Goal: Information Seeking & Learning: Learn about a topic

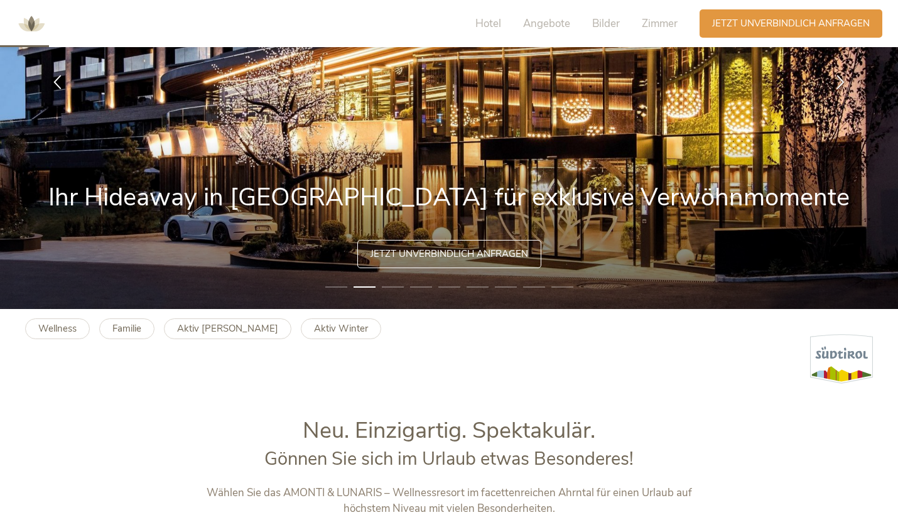
scroll to position [205, 0]
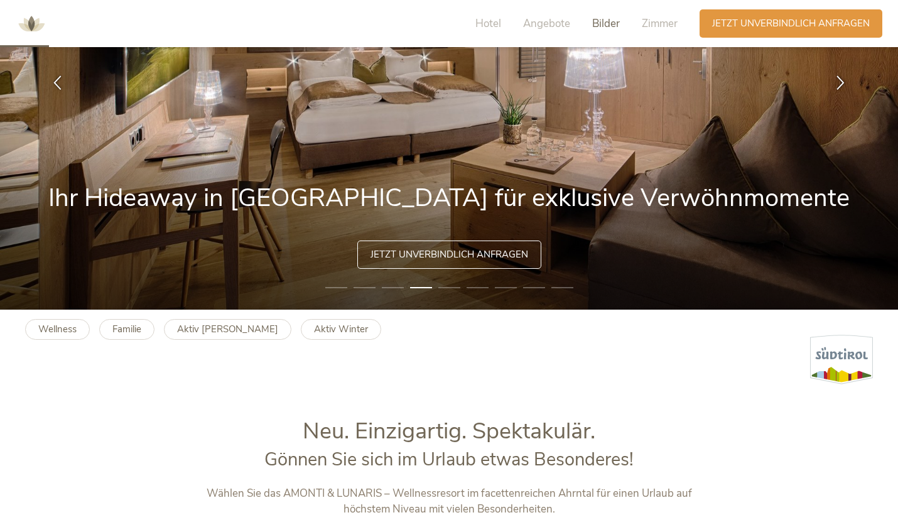
click at [619, 22] on span "Bilder" at bounding box center [606, 23] width 28 height 14
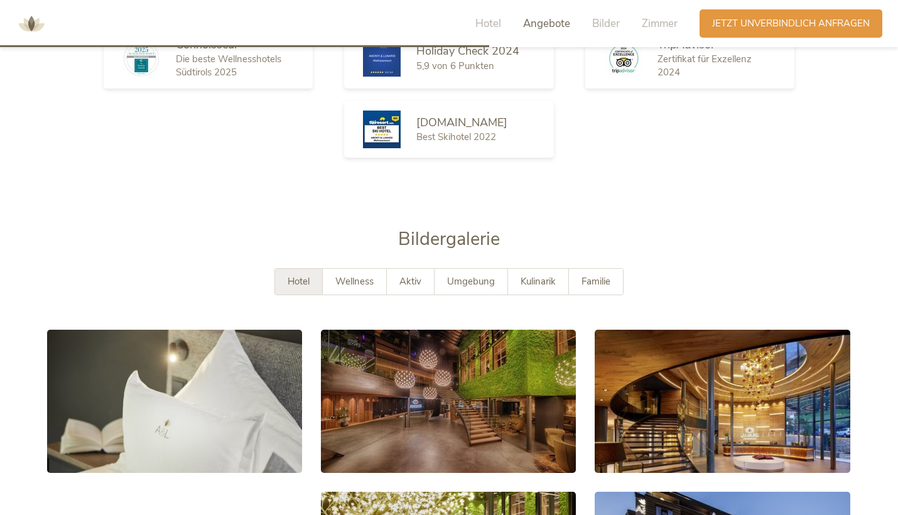
scroll to position [2080, 0]
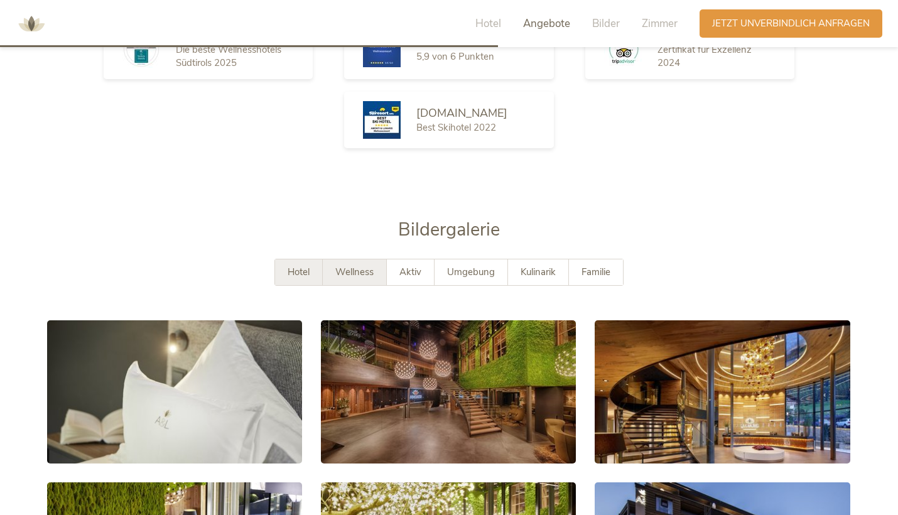
click at [348, 259] on div "Wellness" at bounding box center [355, 272] width 64 height 26
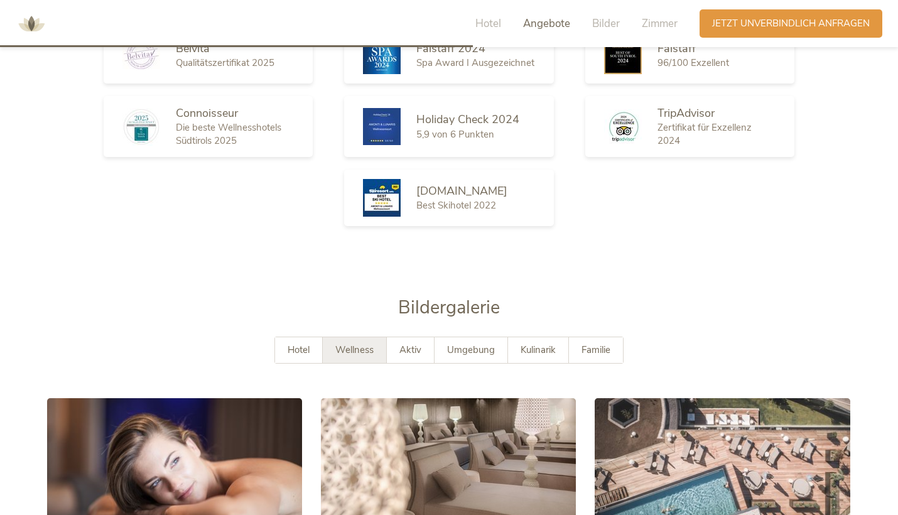
scroll to position [2046, 1]
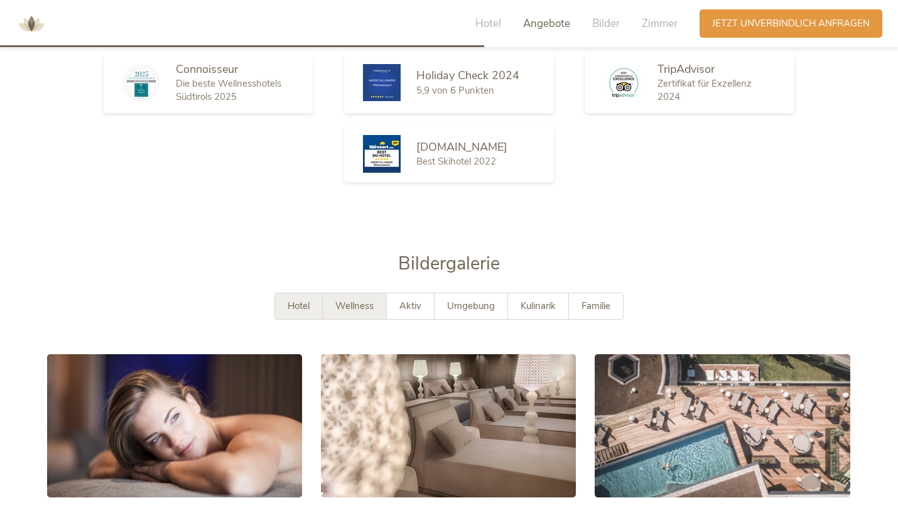
click at [317, 293] on div "Hotel" at bounding box center [299, 306] width 48 height 26
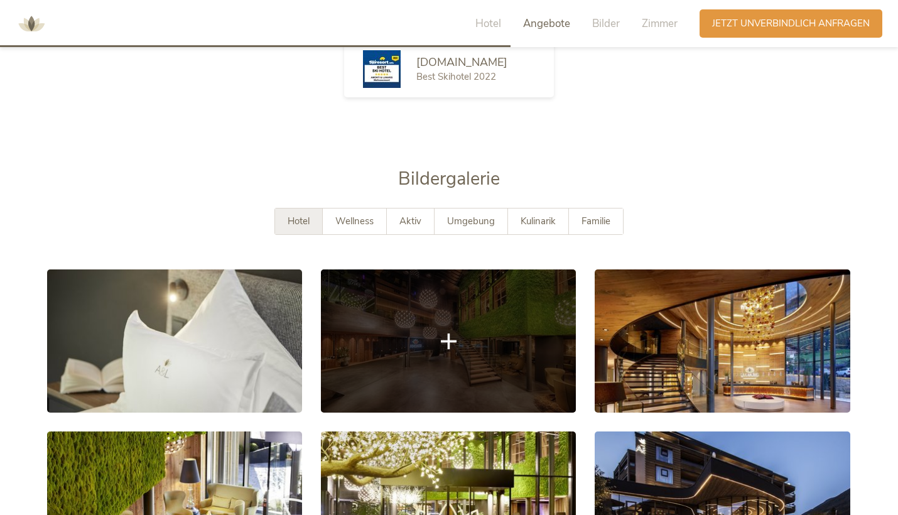
scroll to position [2122, 0]
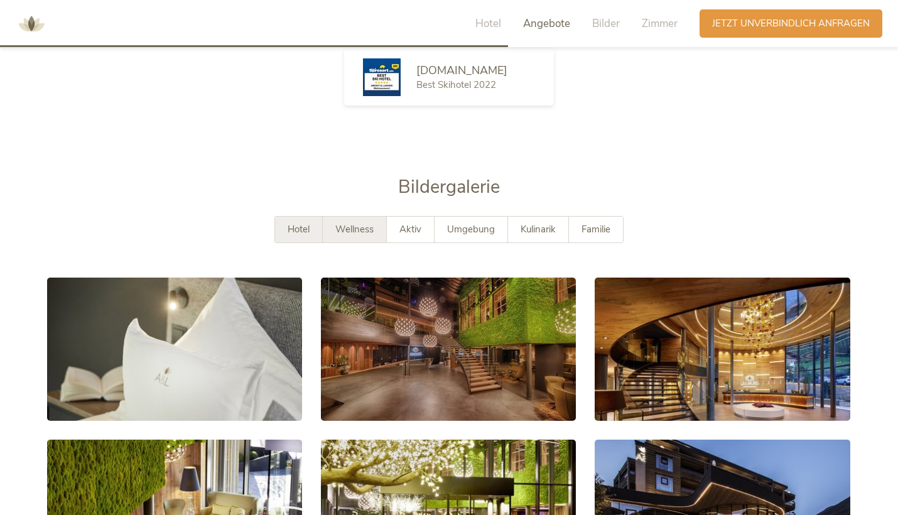
click at [361, 223] on span "Wellness" at bounding box center [354, 229] width 38 height 13
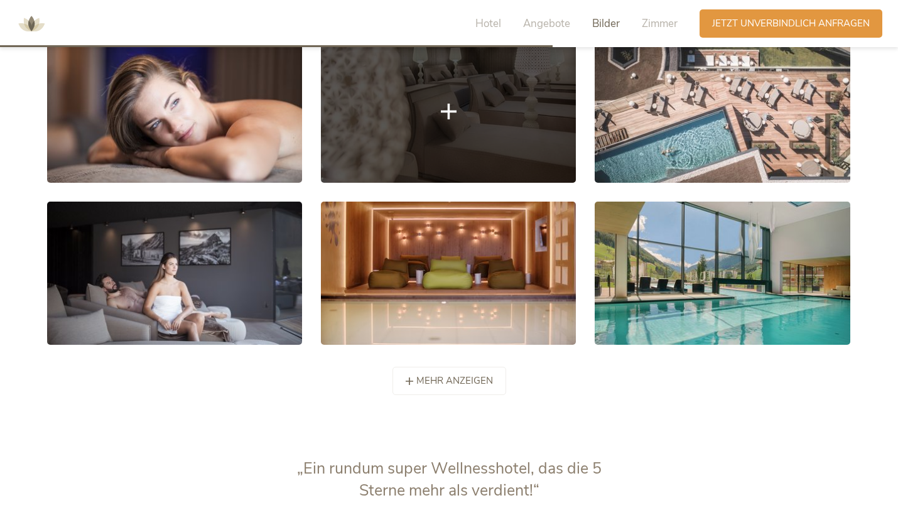
scroll to position [2390, 0]
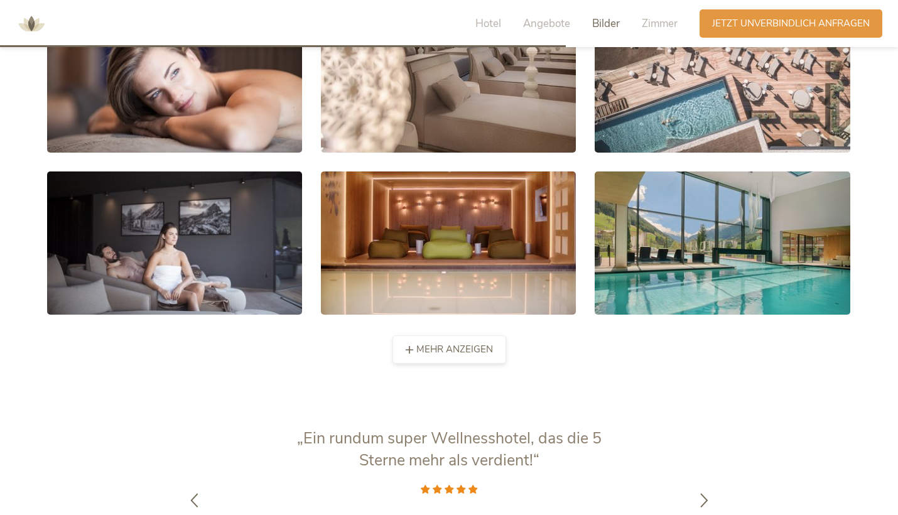
click at [425, 343] on span "mehr anzeigen" at bounding box center [454, 349] width 77 height 13
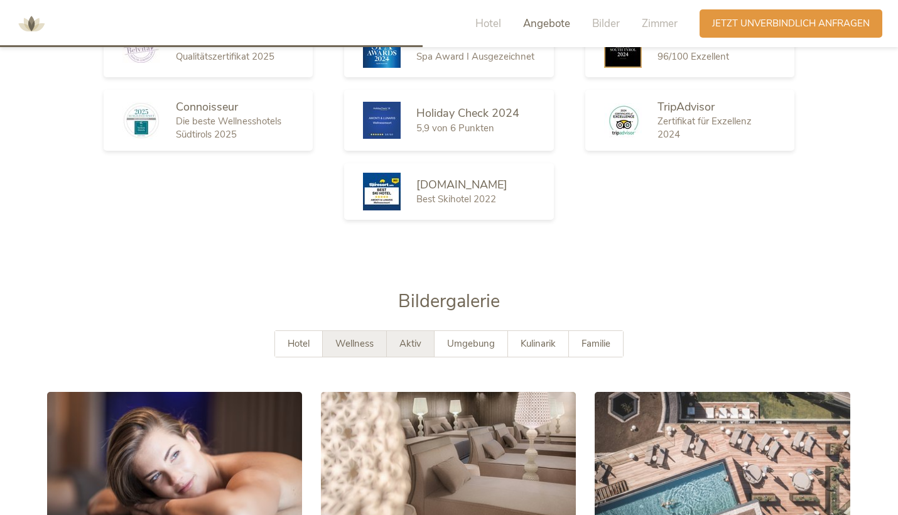
scroll to position [1994, 1]
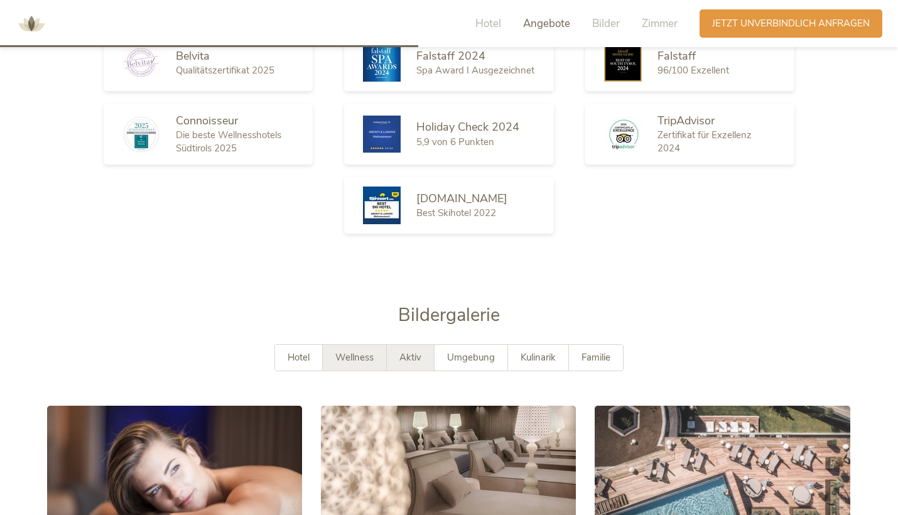
click at [421, 351] on span "Aktiv" at bounding box center [410, 357] width 22 height 13
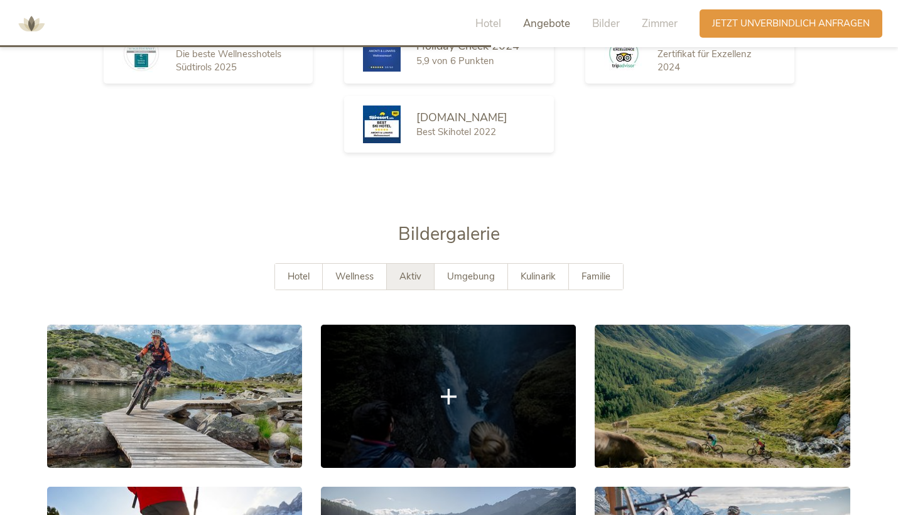
scroll to position [2073, 0]
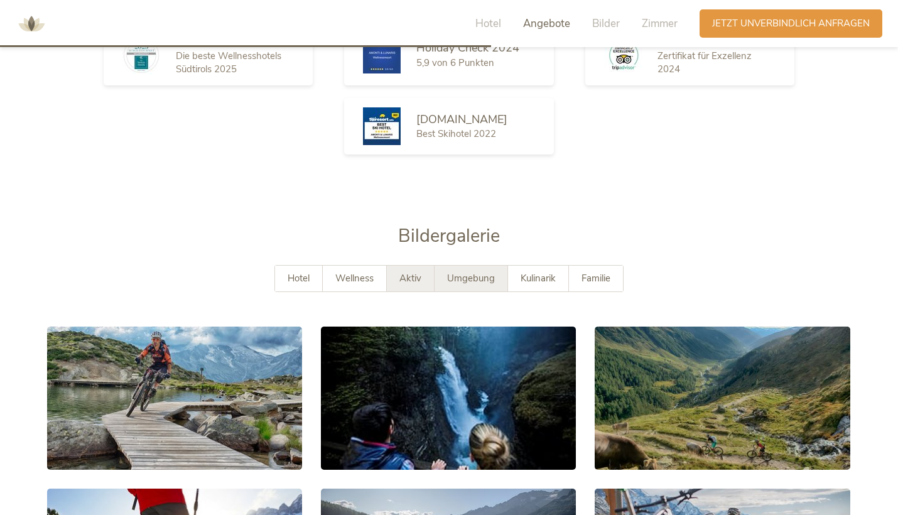
click at [464, 272] on span "Umgebung" at bounding box center [471, 278] width 48 height 13
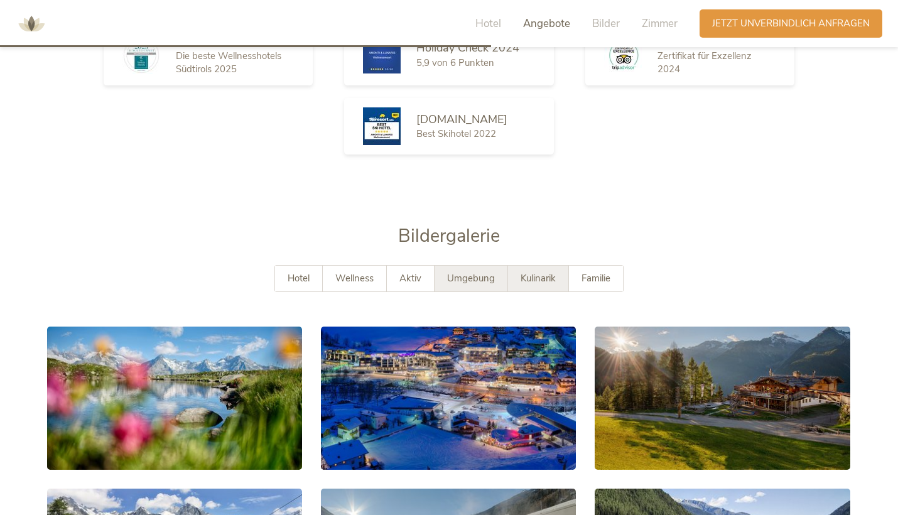
click at [516, 266] on div "Kulinarik" at bounding box center [538, 279] width 61 height 26
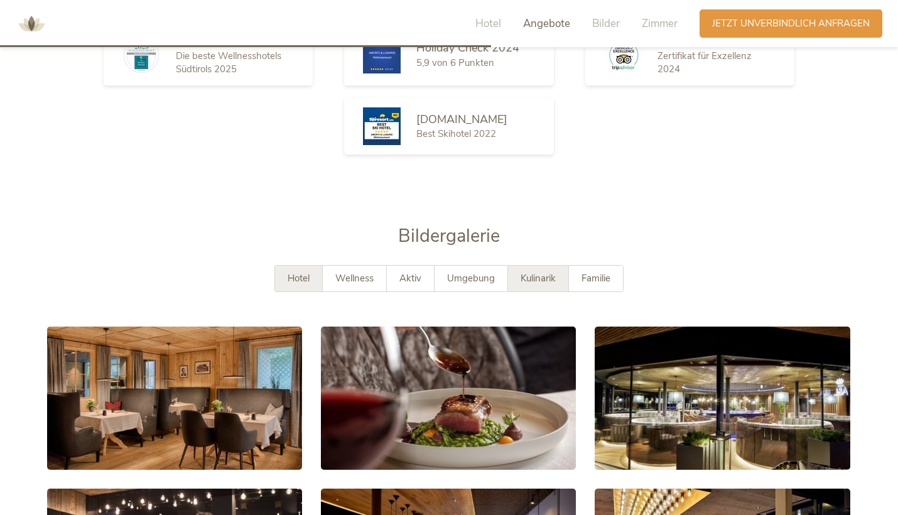
click at [316, 266] on div "Hotel" at bounding box center [299, 279] width 48 height 26
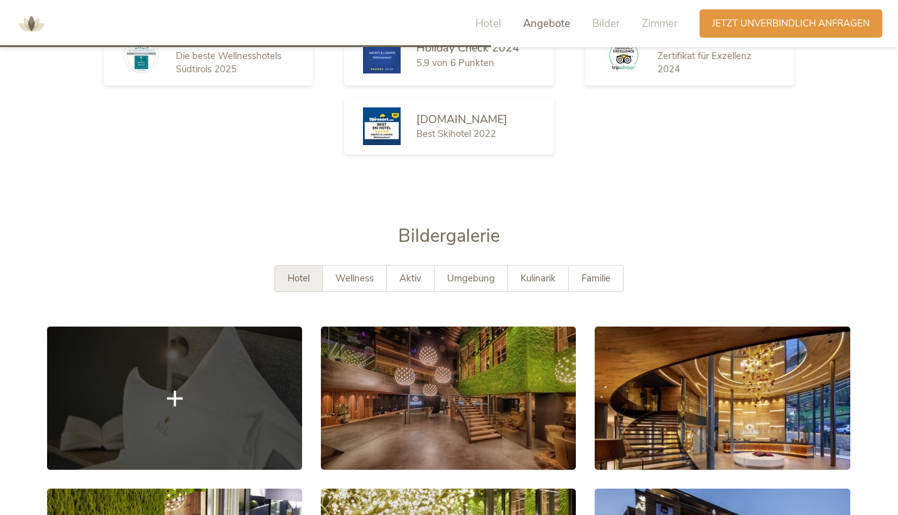
click at [266, 383] on link at bounding box center [174, 398] width 255 height 143
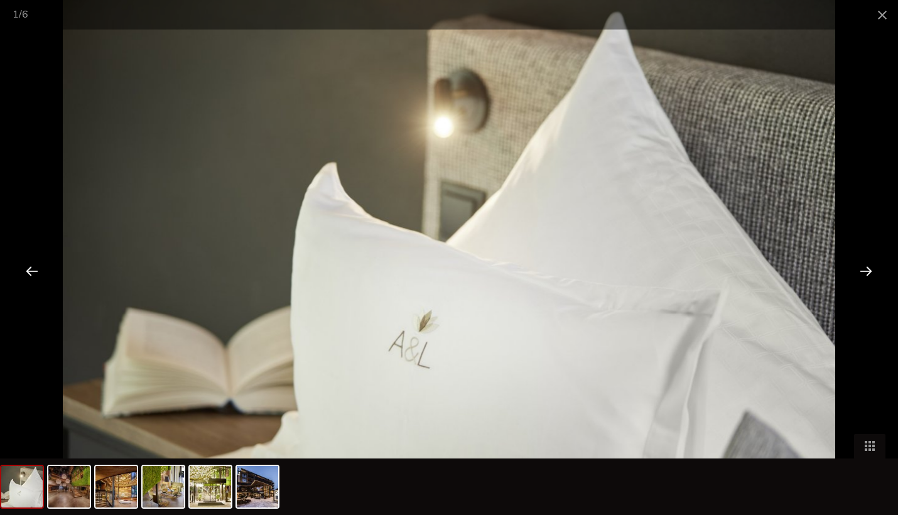
click at [867, 279] on div at bounding box center [865, 270] width 39 height 39
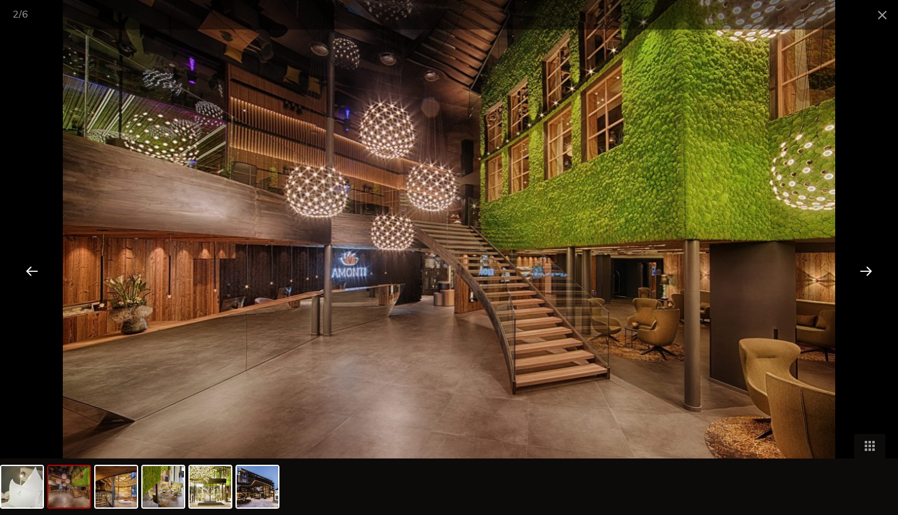
click at [867, 274] on div at bounding box center [865, 270] width 39 height 39
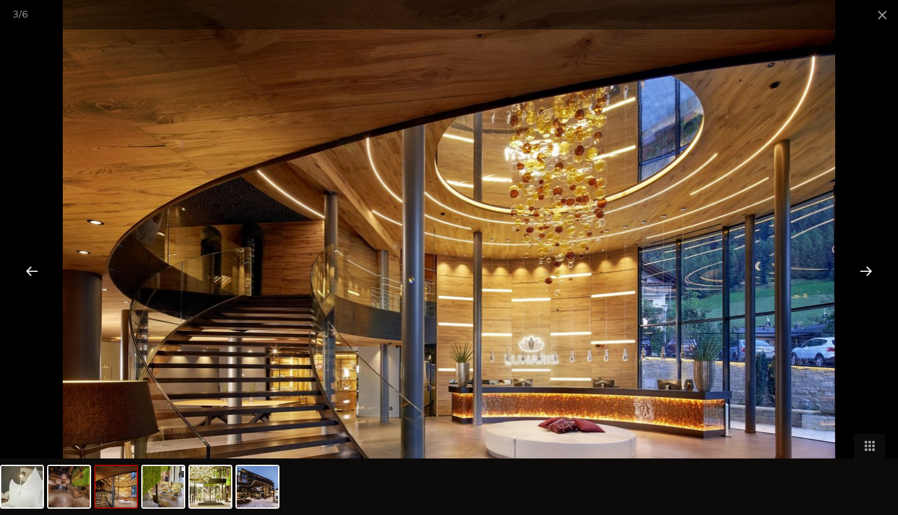
click at [867, 274] on div at bounding box center [865, 270] width 39 height 39
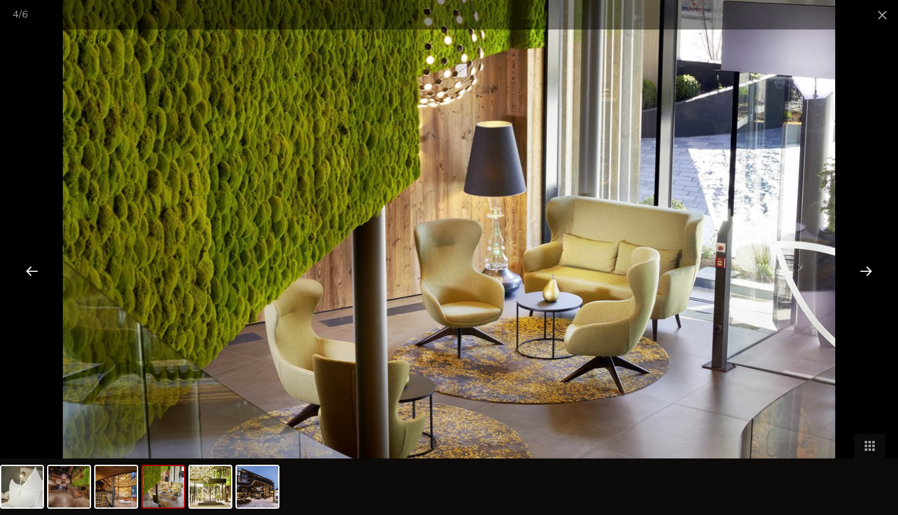
click at [867, 274] on div at bounding box center [865, 270] width 39 height 39
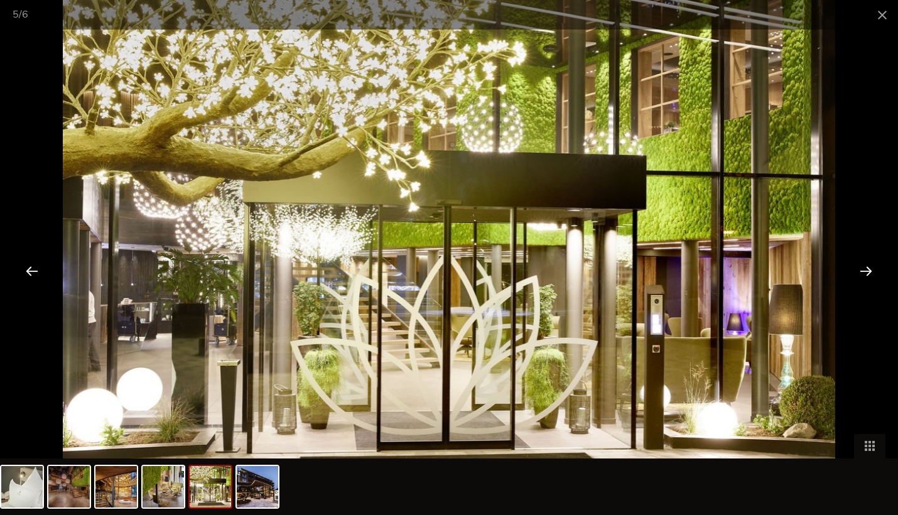
click at [867, 274] on div at bounding box center [865, 270] width 39 height 39
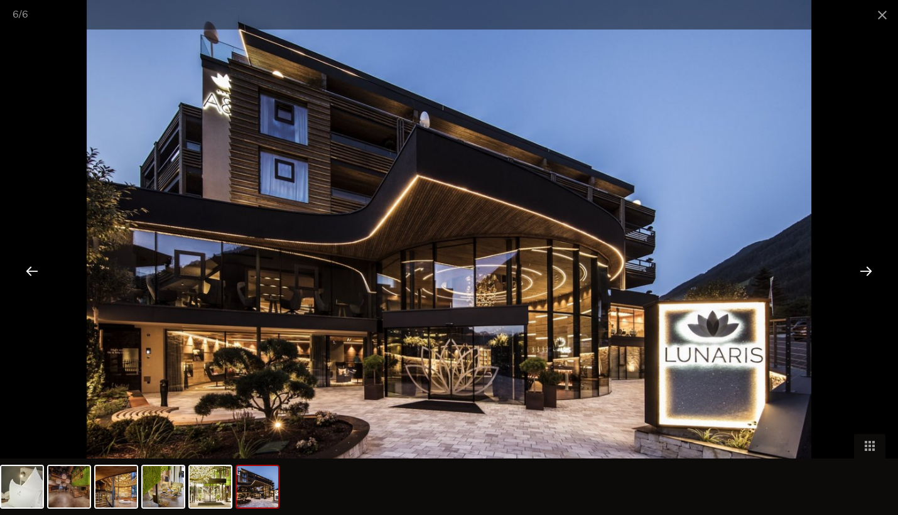
click at [867, 274] on div at bounding box center [865, 270] width 39 height 39
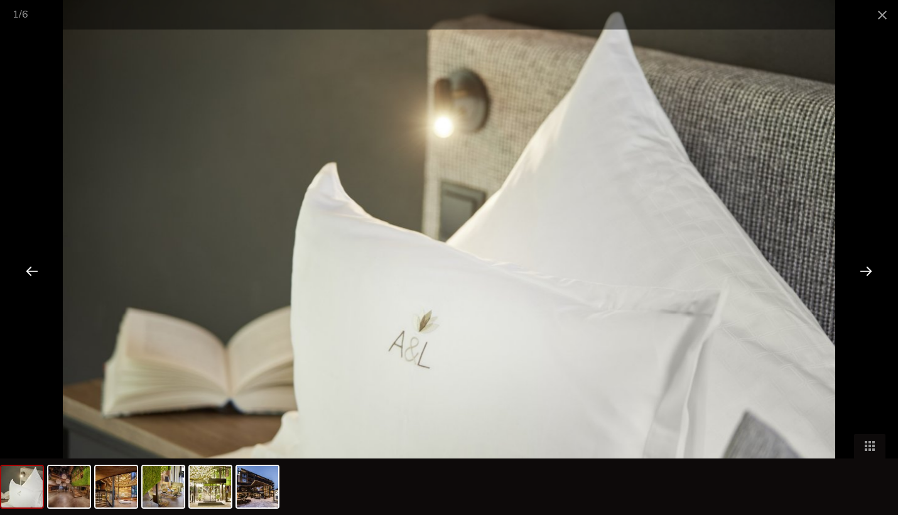
click at [867, 274] on div at bounding box center [865, 270] width 39 height 39
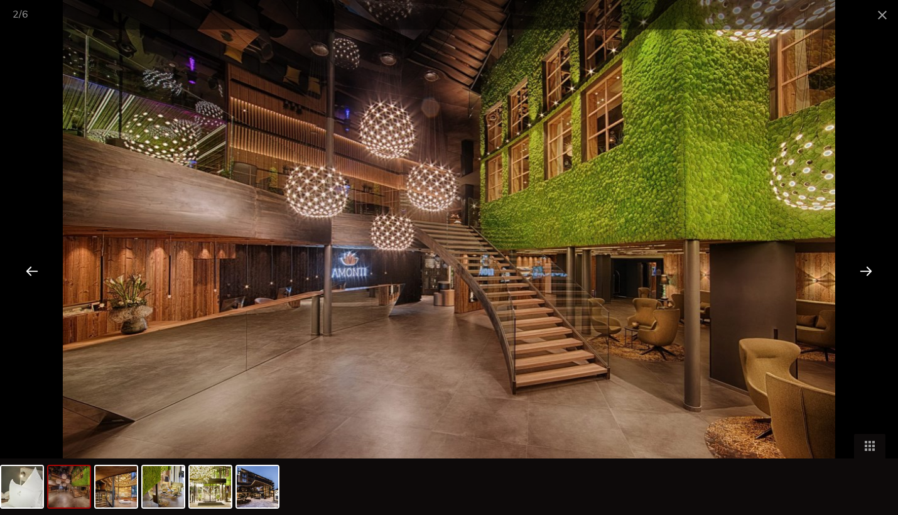
click at [867, 274] on div at bounding box center [865, 270] width 39 height 39
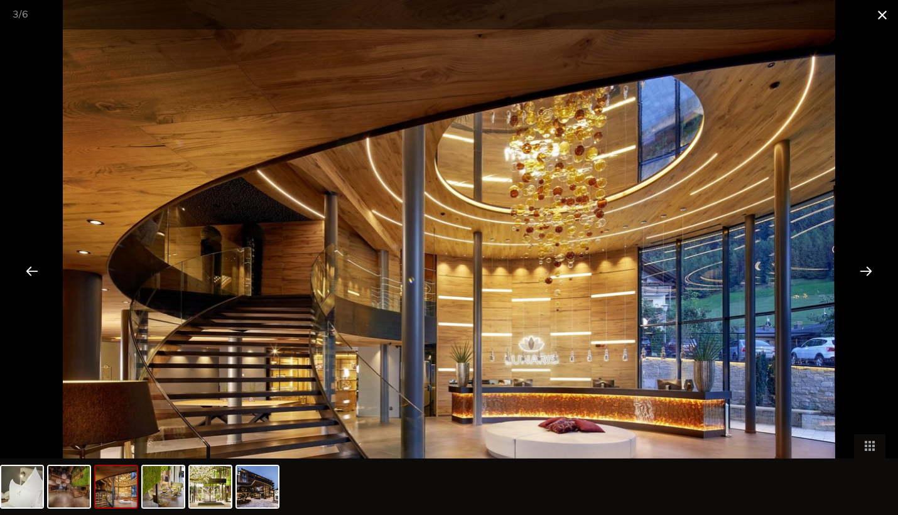
click at [876, 13] on span at bounding box center [882, 15] width 31 height 30
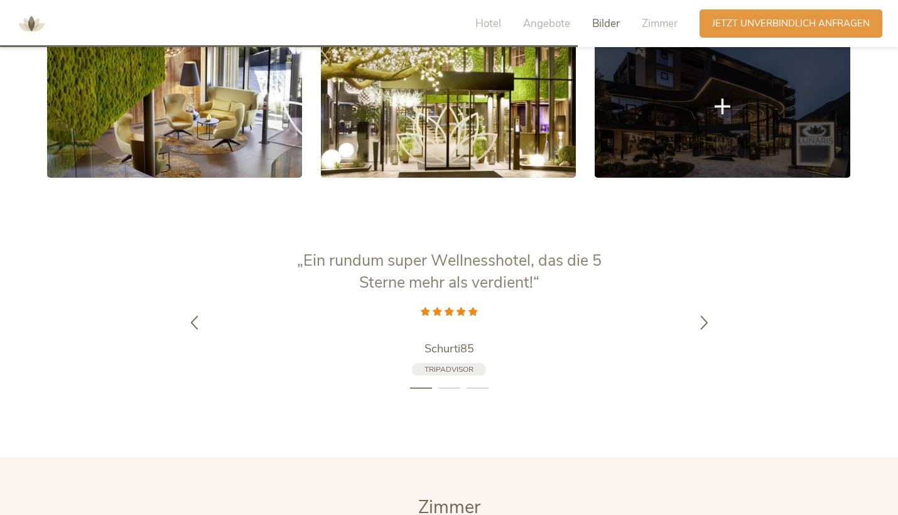
scroll to position [2070, 0]
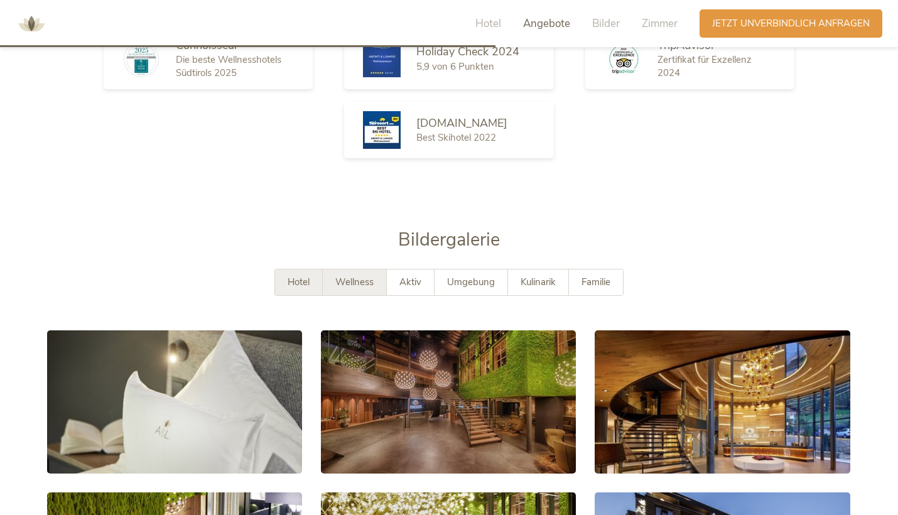
click at [372, 276] on span "Wellness" at bounding box center [354, 282] width 38 height 13
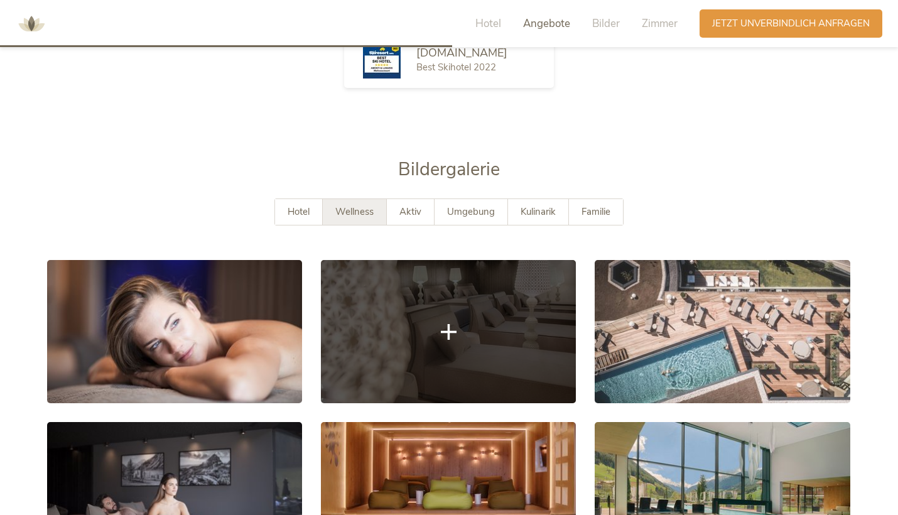
scroll to position [2156, 0]
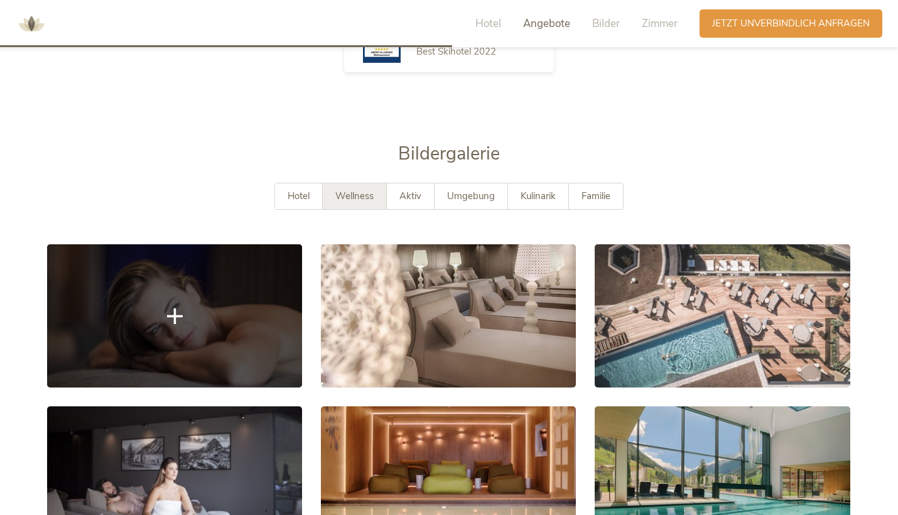
click at [276, 313] on link at bounding box center [174, 315] width 255 height 143
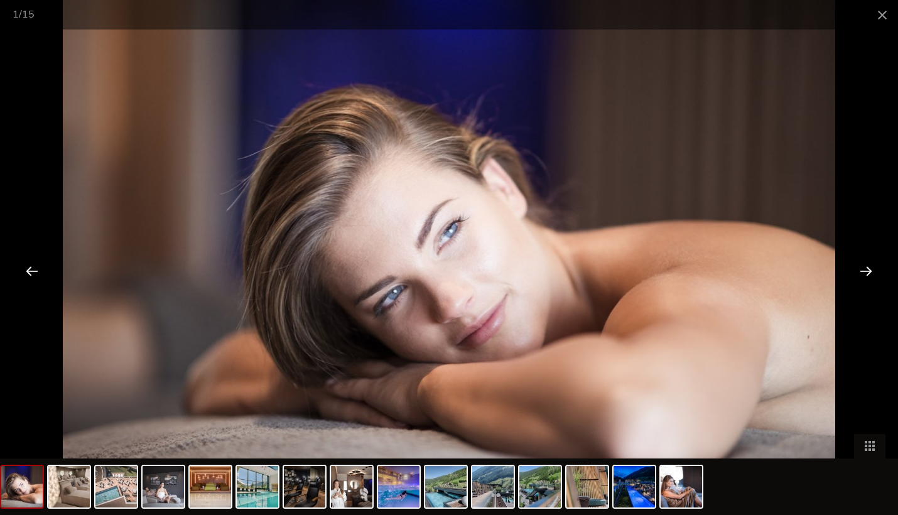
click at [861, 272] on div at bounding box center [865, 270] width 39 height 39
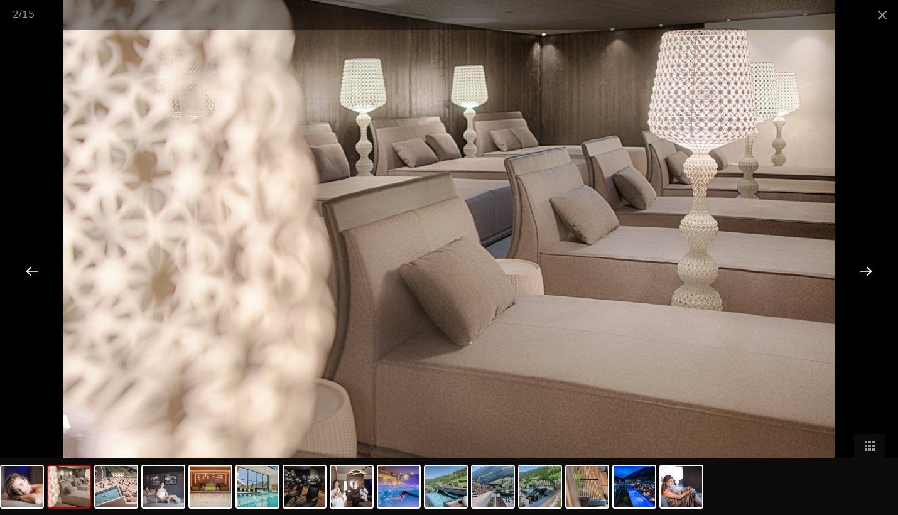
click at [861, 272] on div at bounding box center [865, 270] width 39 height 39
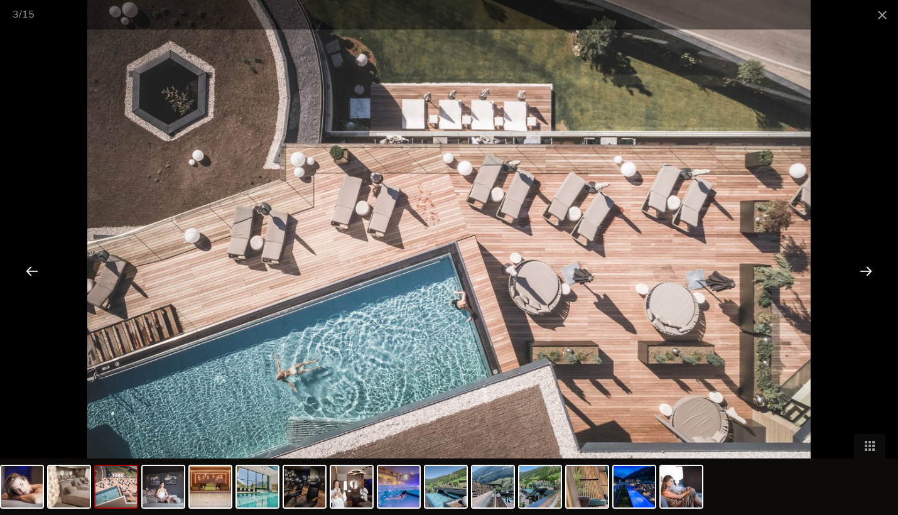
click at [861, 272] on div at bounding box center [865, 270] width 39 height 39
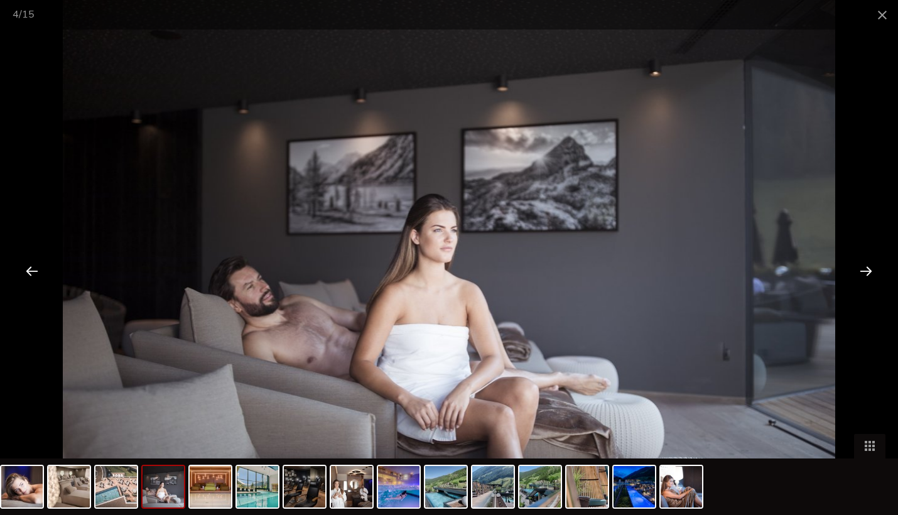
click at [861, 272] on div at bounding box center [865, 270] width 39 height 39
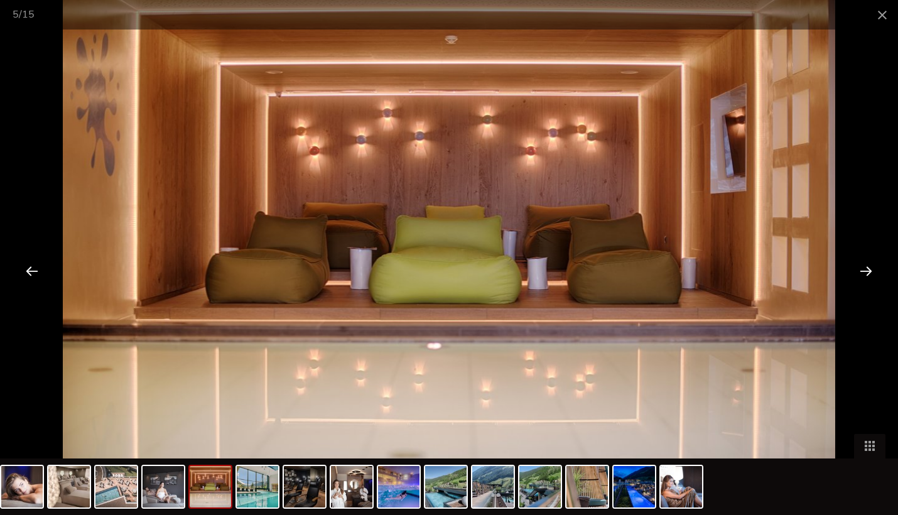
click at [32, 281] on div at bounding box center [32, 270] width 39 height 39
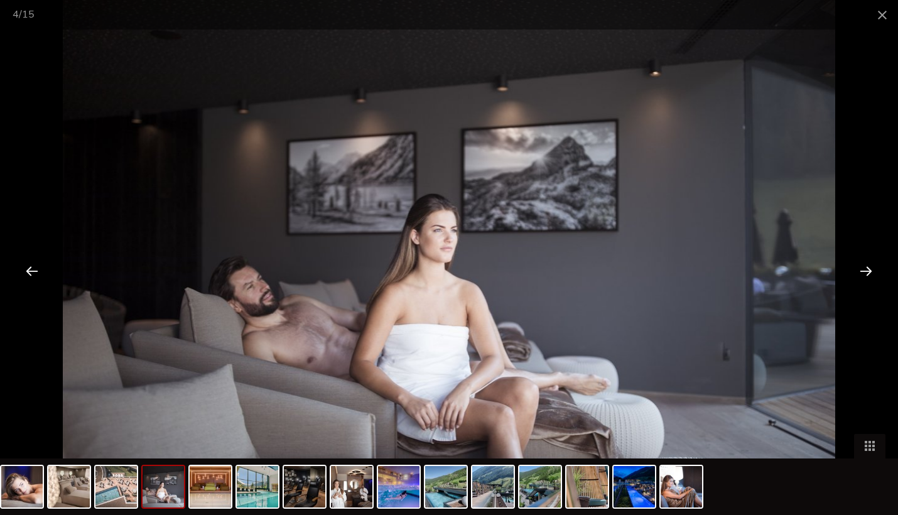
click at [32, 280] on div at bounding box center [32, 270] width 39 height 39
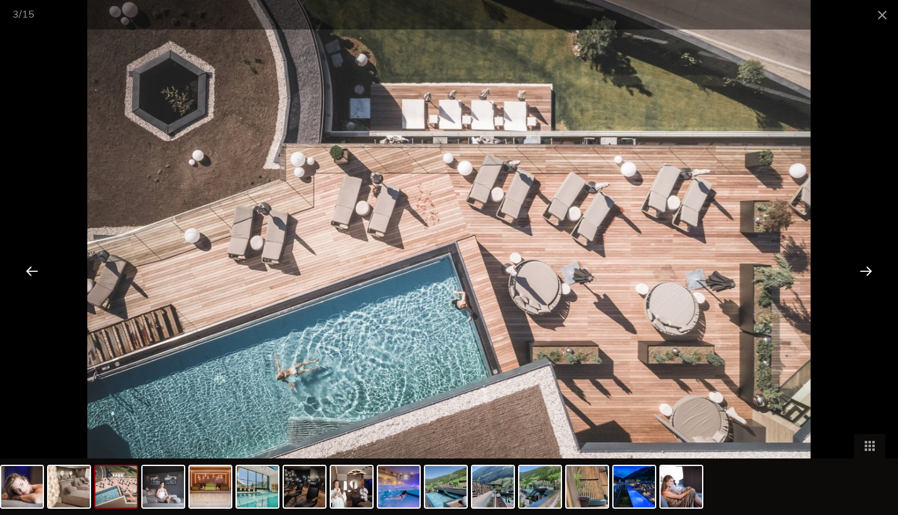
click at [32, 280] on div at bounding box center [32, 270] width 39 height 39
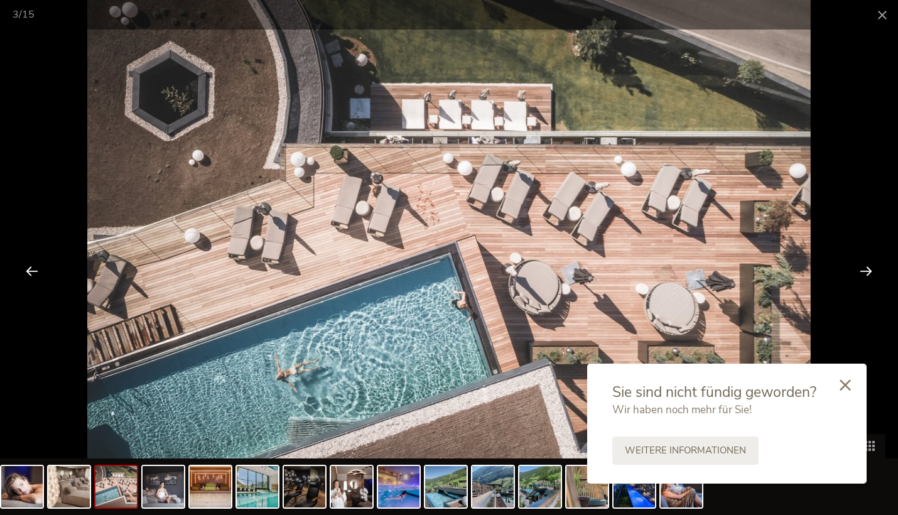
click at [872, 268] on div at bounding box center [865, 270] width 39 height 39
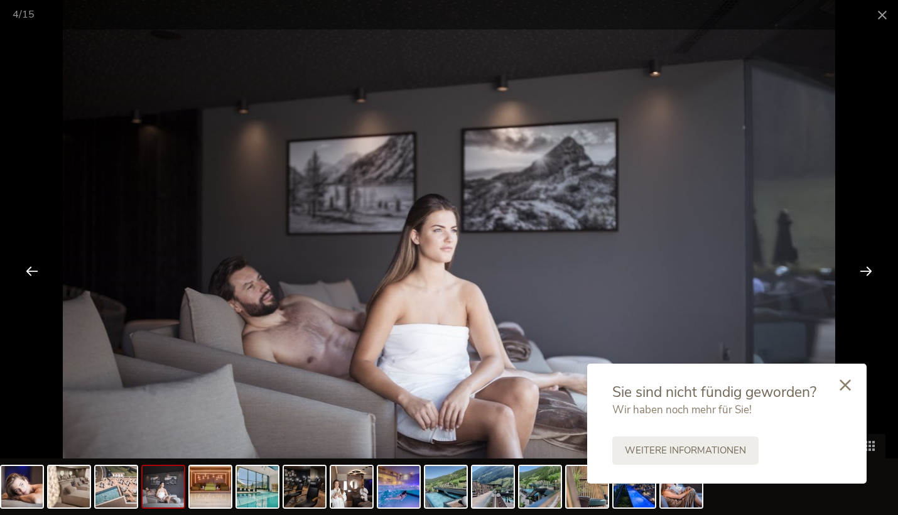
click at [872, 268] on div at bounding box center [865, 270] width 39 height 39
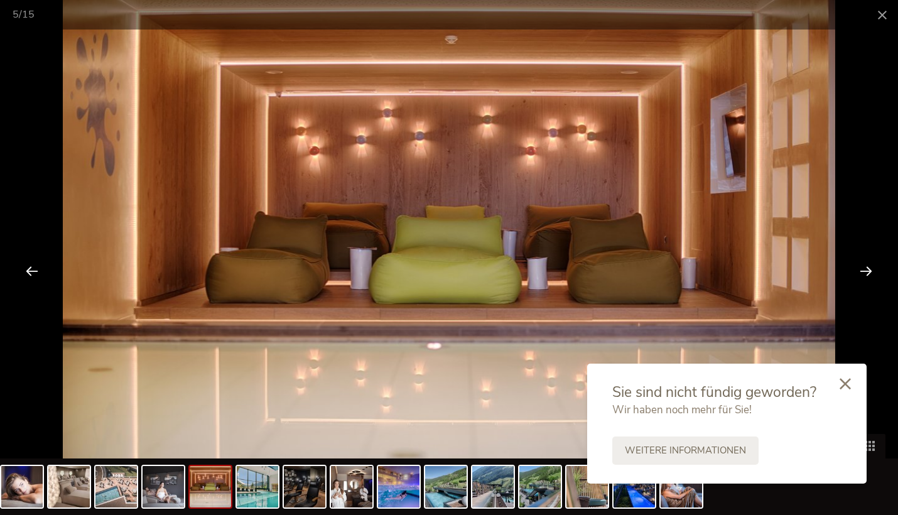
click at [848, 392] on div at bounding box center [845, 384] width 43 height 45
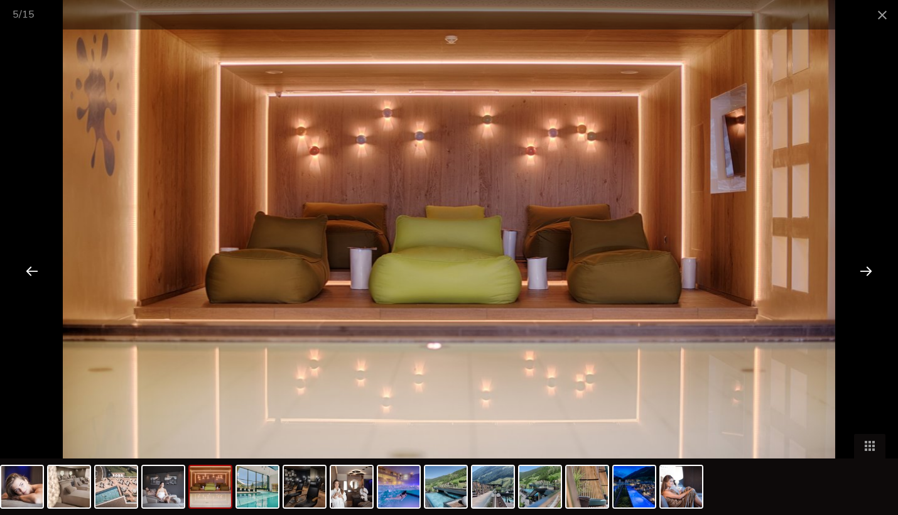
click at [867, 271] on div at bounding box center [865, 270] width 39 height 39
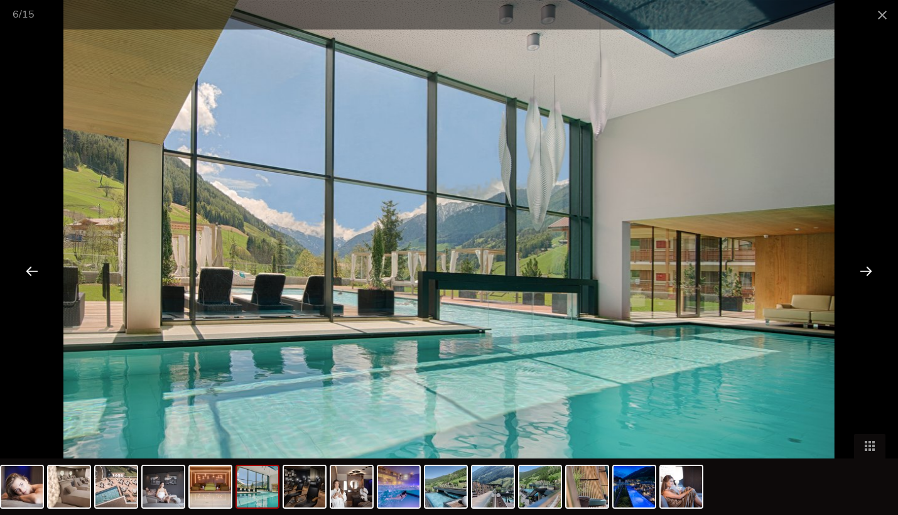
click at [867, 271] on div at bounding box center [865, 270] width 39 height 39
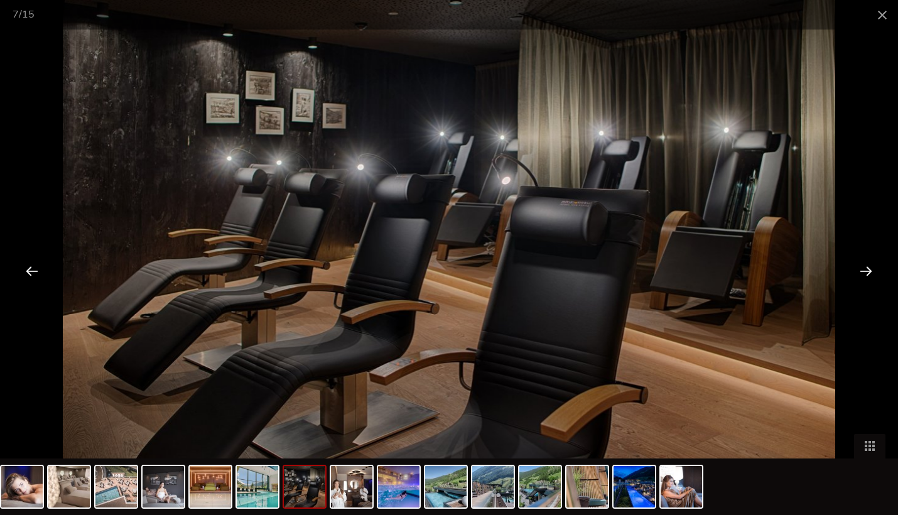
click at [867, 271] on div at bounding box center [865, 270] width 39 height 39
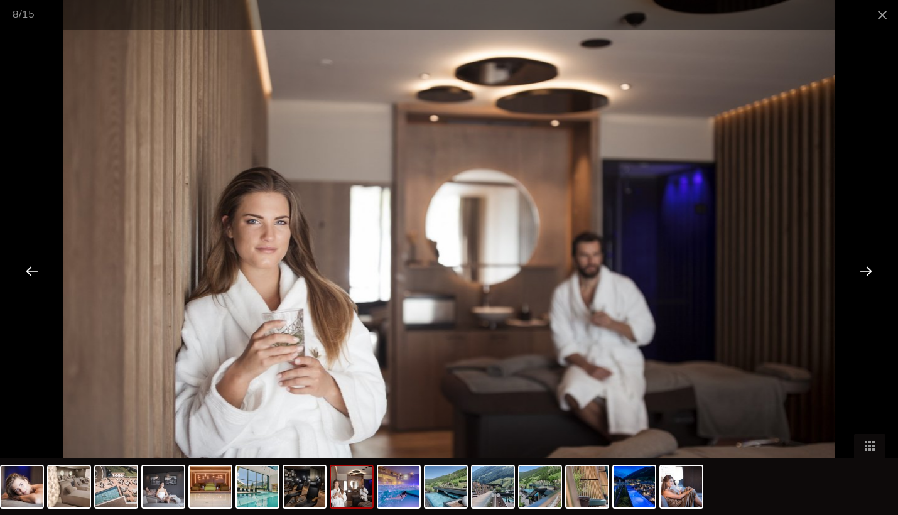
click at [867, 271] on div at bounding box center [865, 270] width 39 height 39
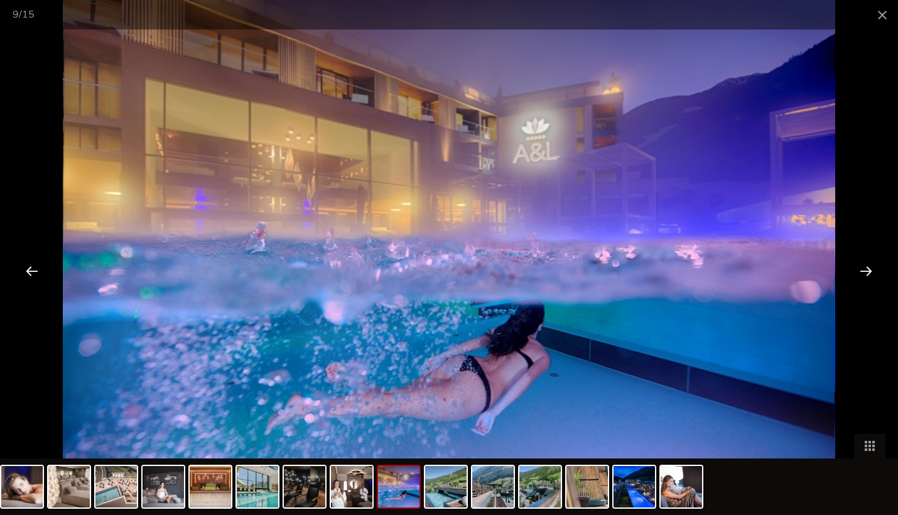
click at [867, 271] on div at bounding box center [865, 270] width 39 height 39
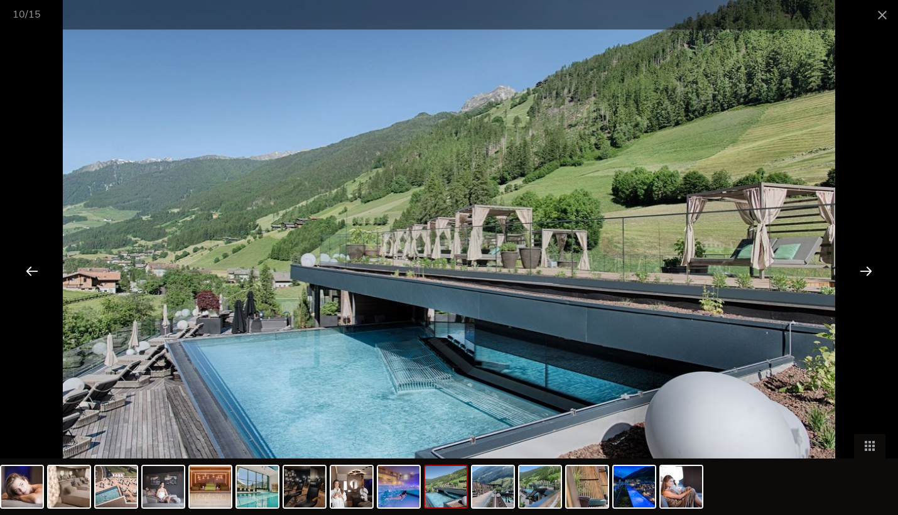
click at [863, 276] on div at bounding box center [865, 270] width 39 height 39
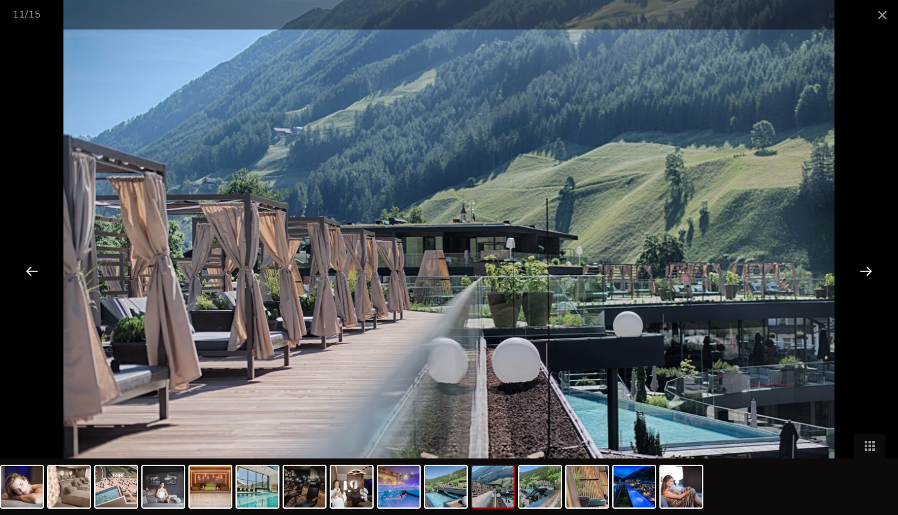
click at [863, 276] on div at bounding box center [865, 270] width 39 height 39
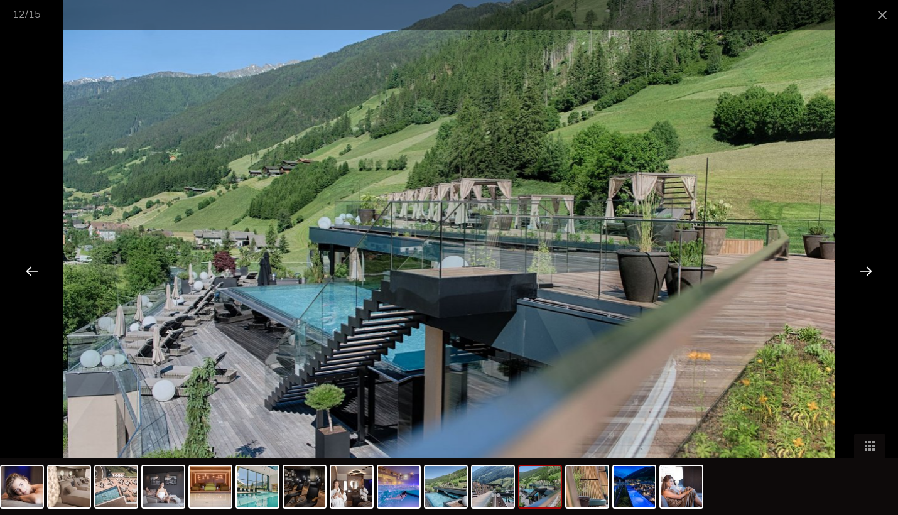
click at [858, 278] on div at bounding box center [865, 270] width 39 height 39
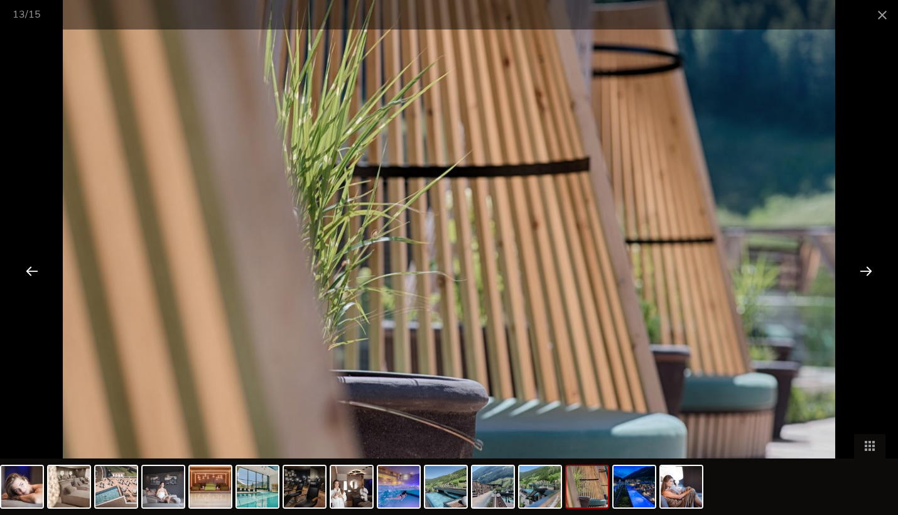
click at [869, 278] on div at bounding box center [865, 270] width 39 height 39
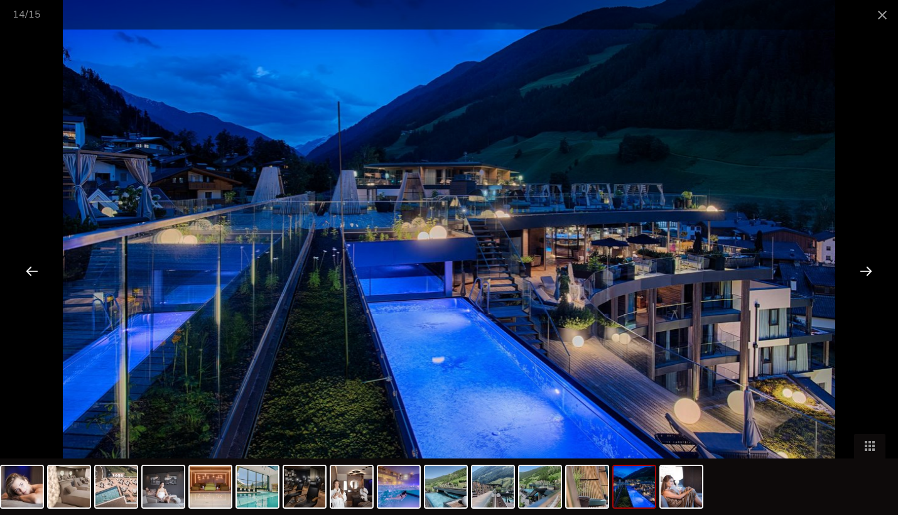
click at [869, 278] on div at bounding box center [865, 270] width 39 height 39
click at [872, 276] on div at bounding box center [865, 270] width 39 height 39
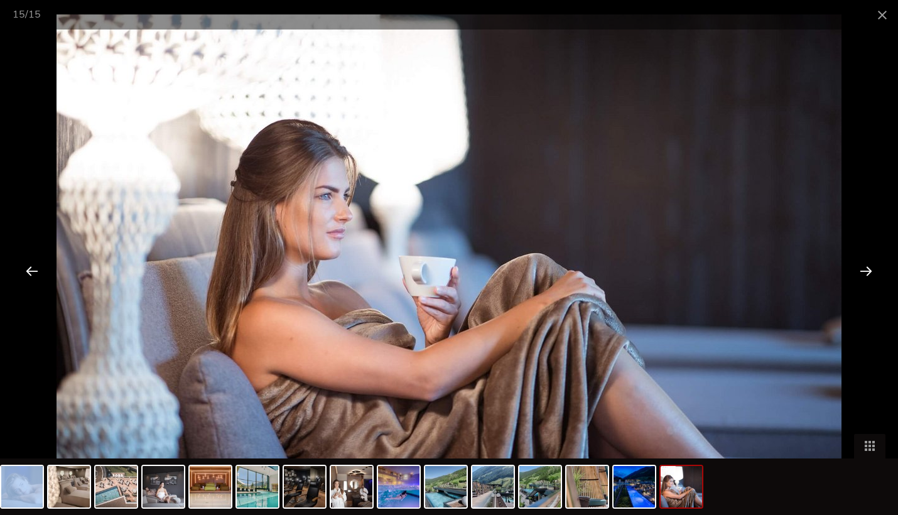
click at [872, 276] on div at bounding box center [865, 270] width 39 height 39
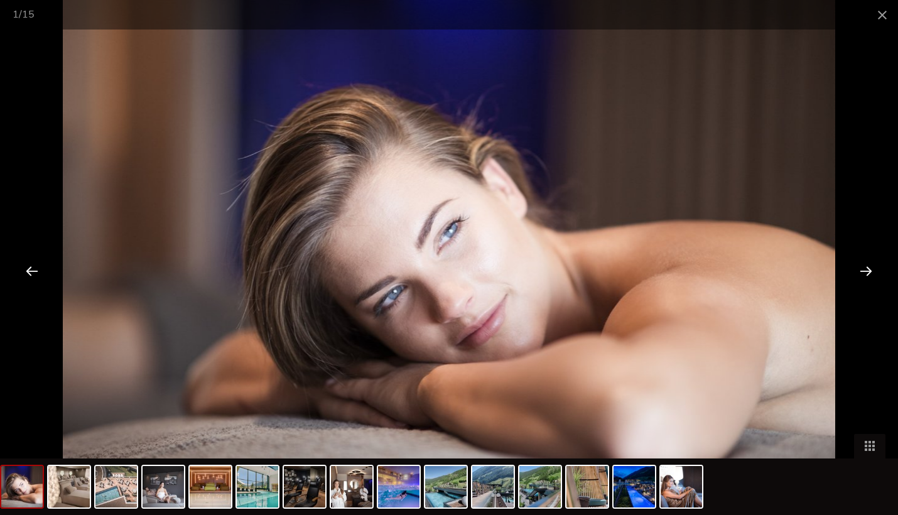
click at [873, 276] on div at bounding box center [865, 270] width 39 height 39
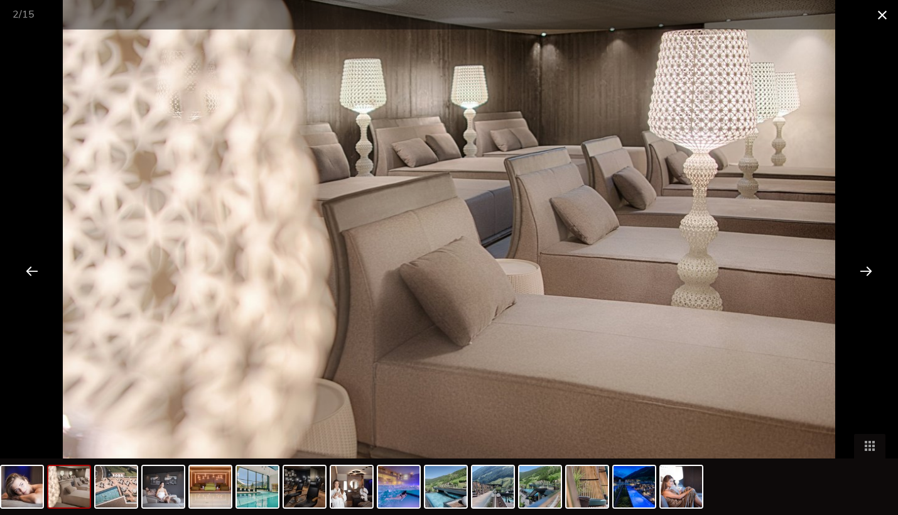
click at [883, 9] on span at bounding box center [882, 15] width 31 height 30
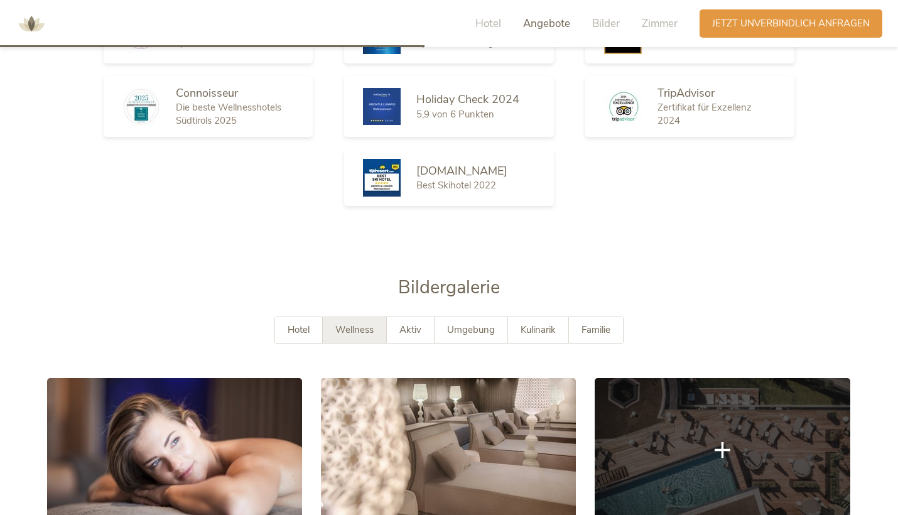
scroll to position [2008, 0]
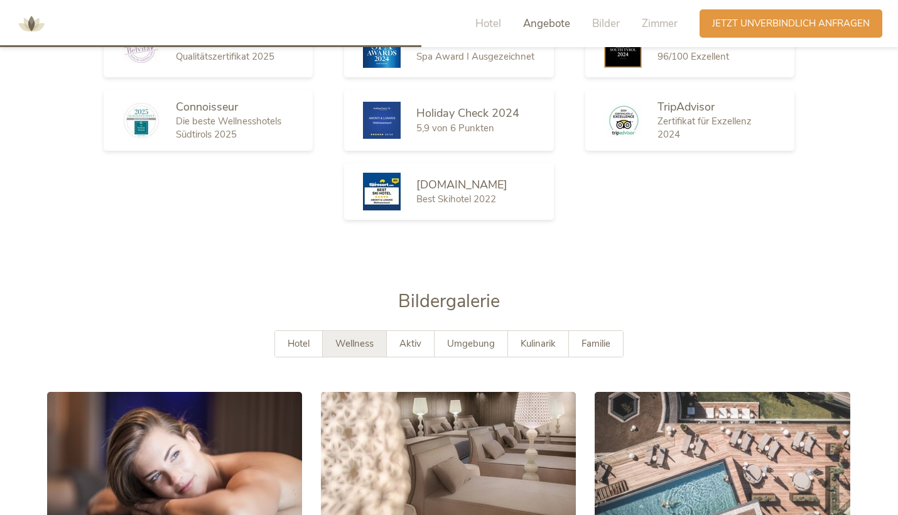
click at [478, 298] on div "Bildergalerie" at bounding box center [449, 309] width 804 height 41
click at [477, 331] on div "Umgebung" at bounding box center [471, 344] width 73 height 26
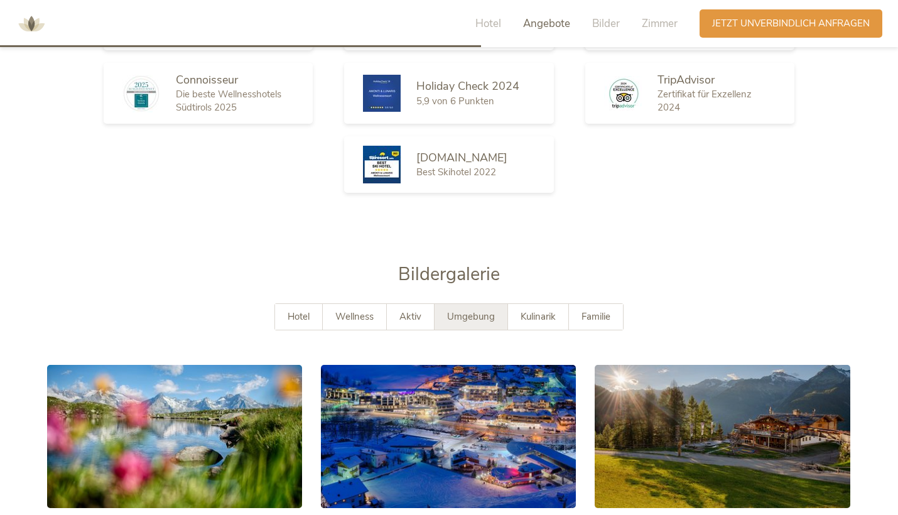
scroll to position [2032, 0]
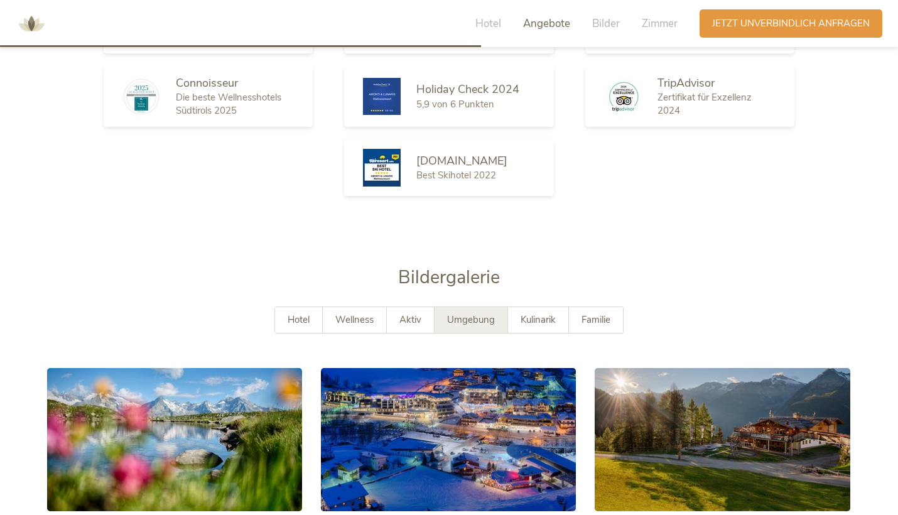
click at [553, 311] on div "Hotel Wellness Aktiv Umgebung Kulinarik Familie" at bounding box center [449, 332] width 804 height 52
click at [553, 313] on span "Kulinarik" at bounding box center [538, 319] width 35 height 13
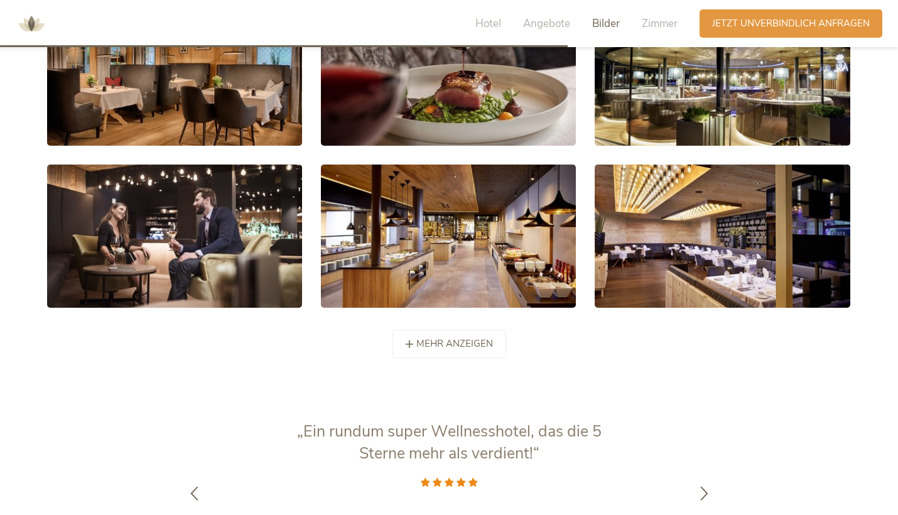
scroll to position [2384, 0]
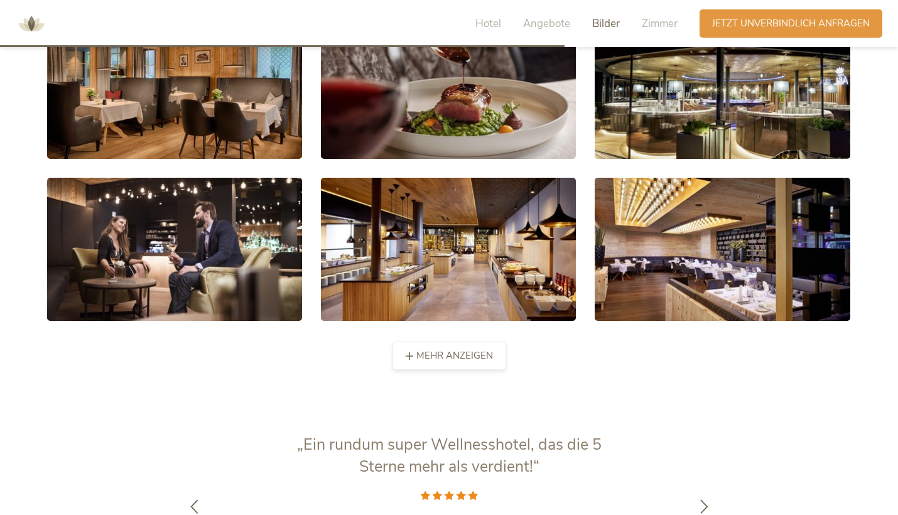
click at [472, 342] on div "mehr anzeigen weniger anzeigen" at bounding box center [449, 356] width 114 height 28
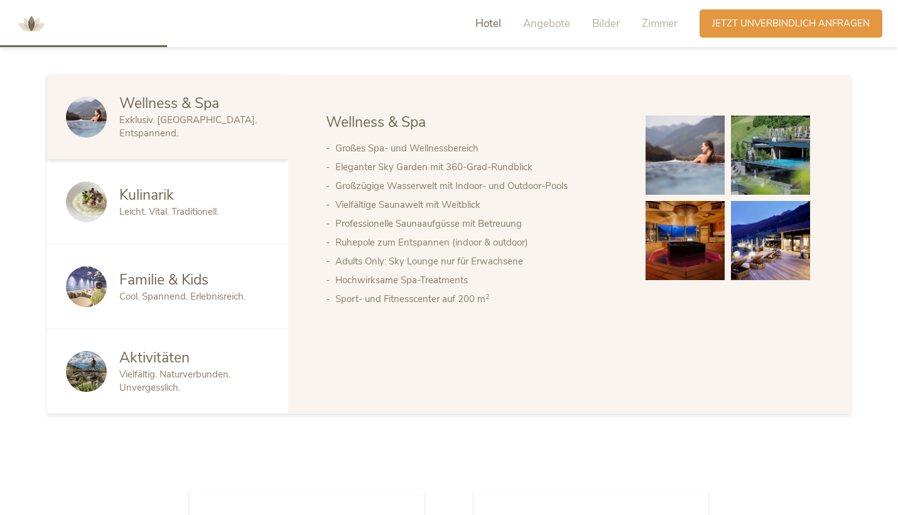
scroll to position [736, 0]
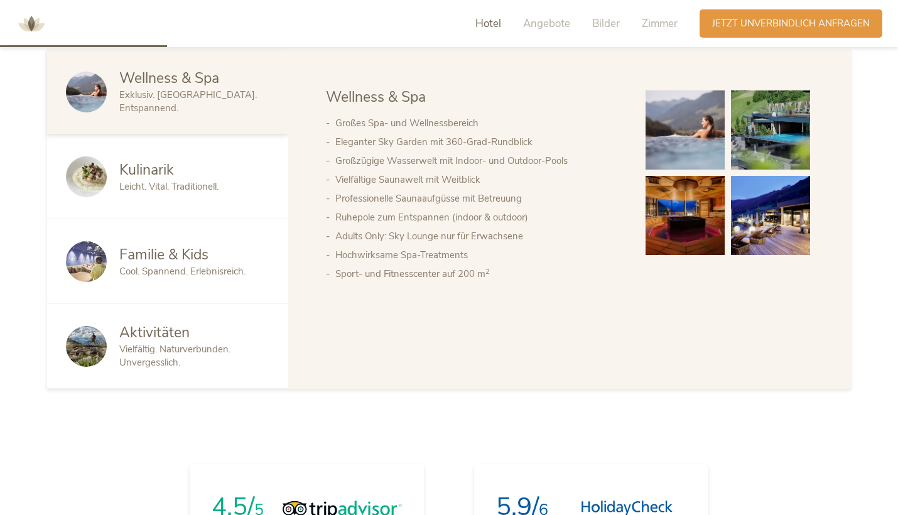
click at [241, 96] on span "Exklusiv. [GEOGRAPHIC_DATA]. Entspannend." at bounding box center [188, 102] width 138 height 26
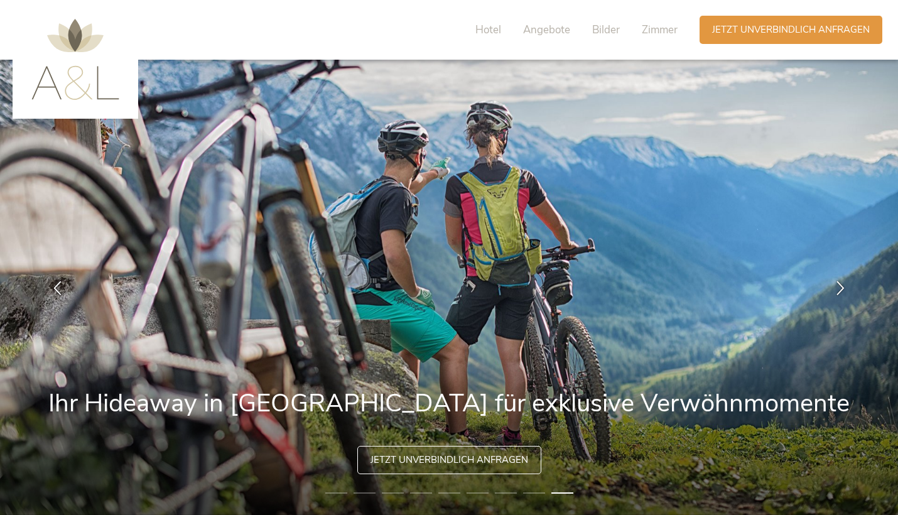
scroll to position [0, 0]
click at [478, 24] on span "Hotel" at bounding box center [488, 30] width 26 height 14
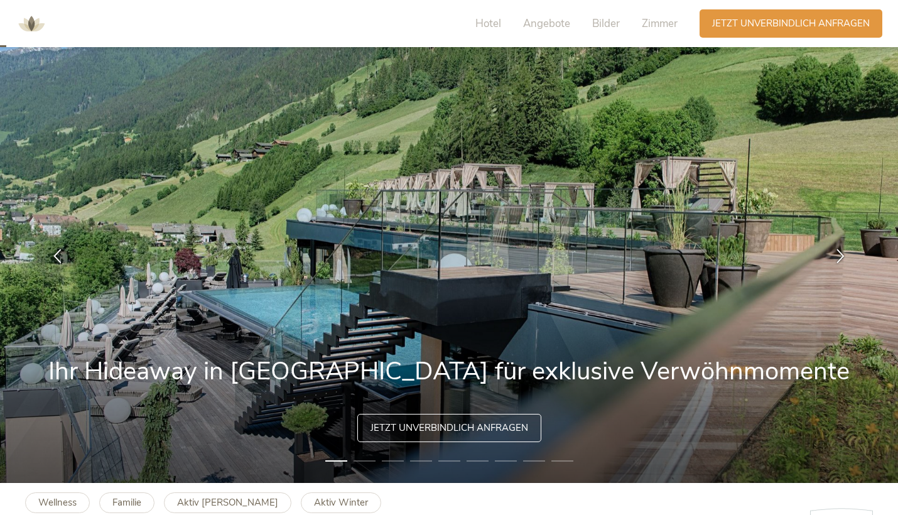
scroll to position [20, 0]
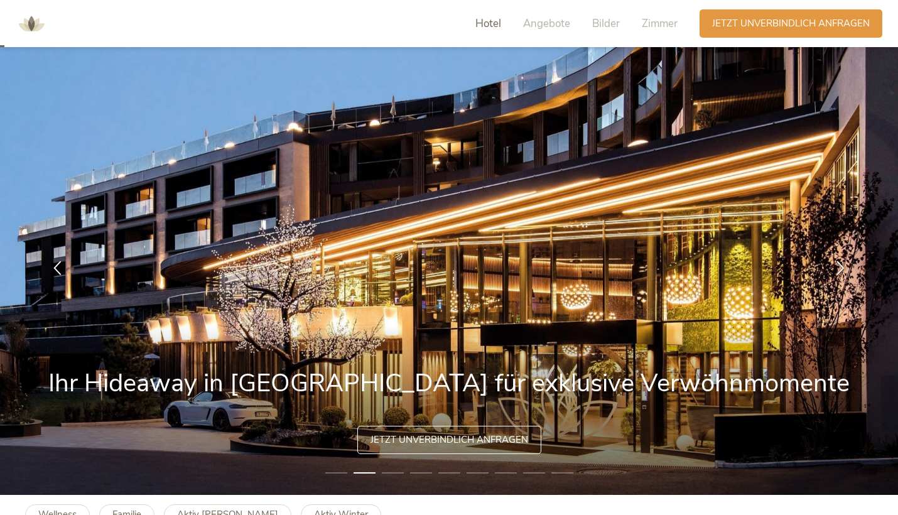
click at [490, 25] on span "Hotel" at bounding box center [488, 23] width 26 height 14
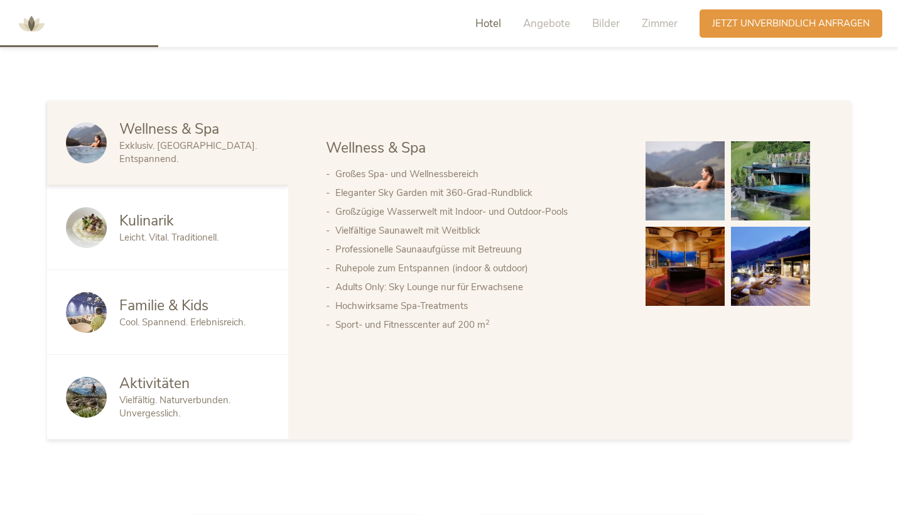
scroll to position [698, 0]
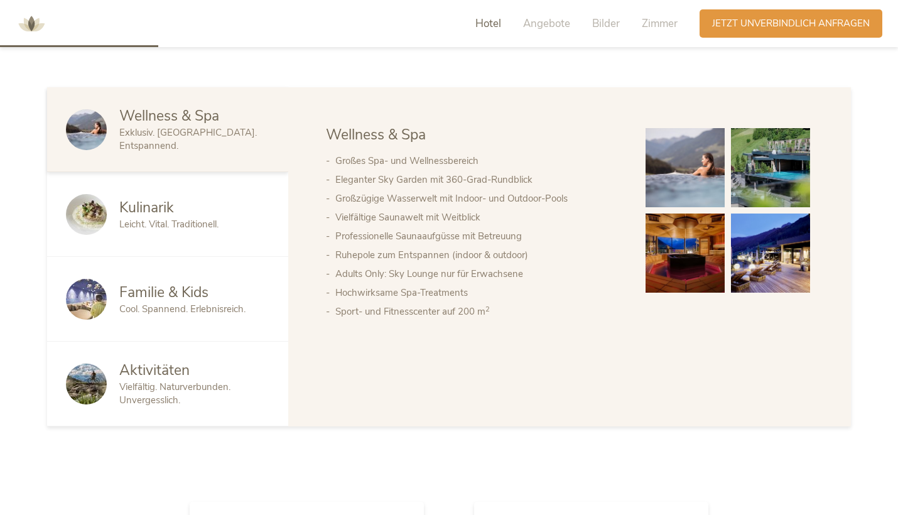
click at [679, 171] on img at bounding box center [684, 167] width 79 height 79
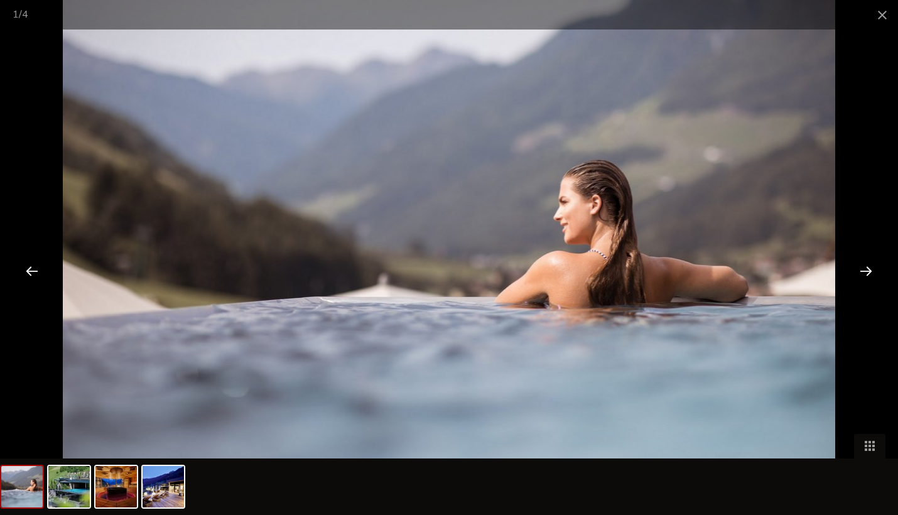
click at [858, 274] on div at bounding box center [865, 270] width 39 height 39
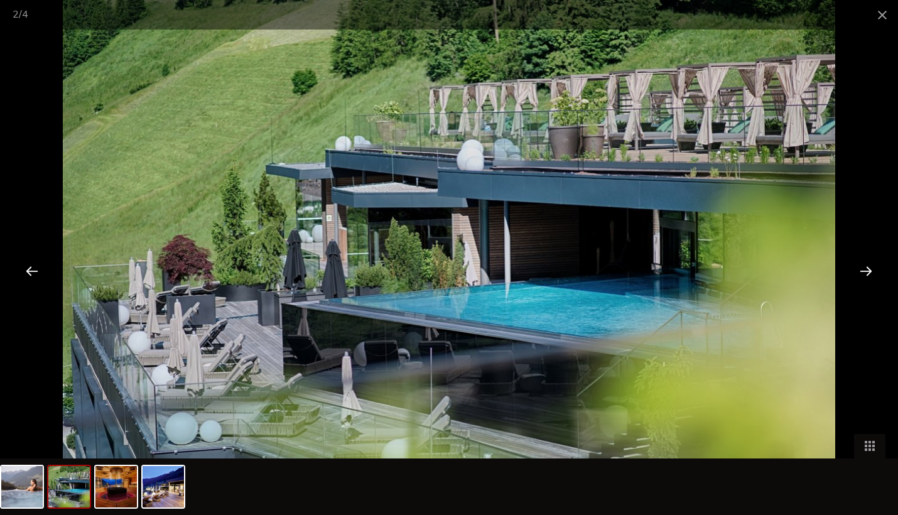
click at [858, 274] on div at bounding box center [865, 270] width 39 height 39
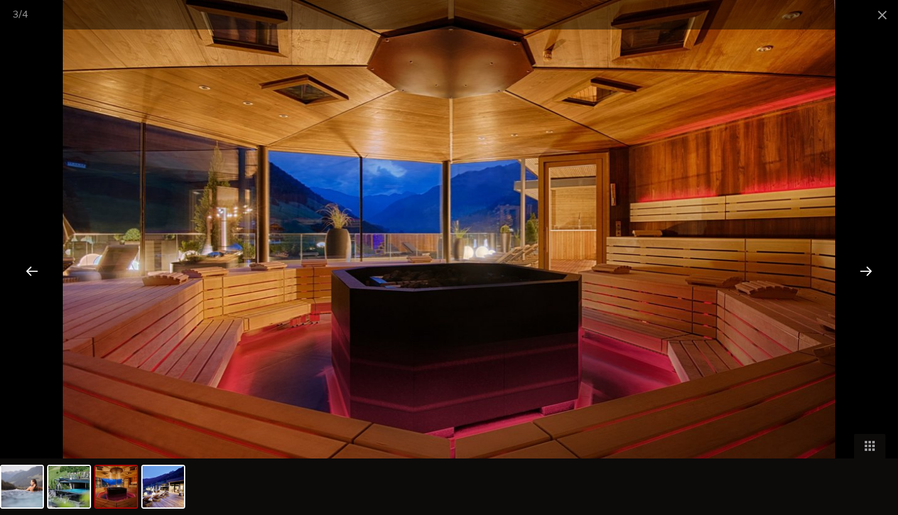
click at [858, 274] on div at bounding box center [865, 270] width 39 height 39
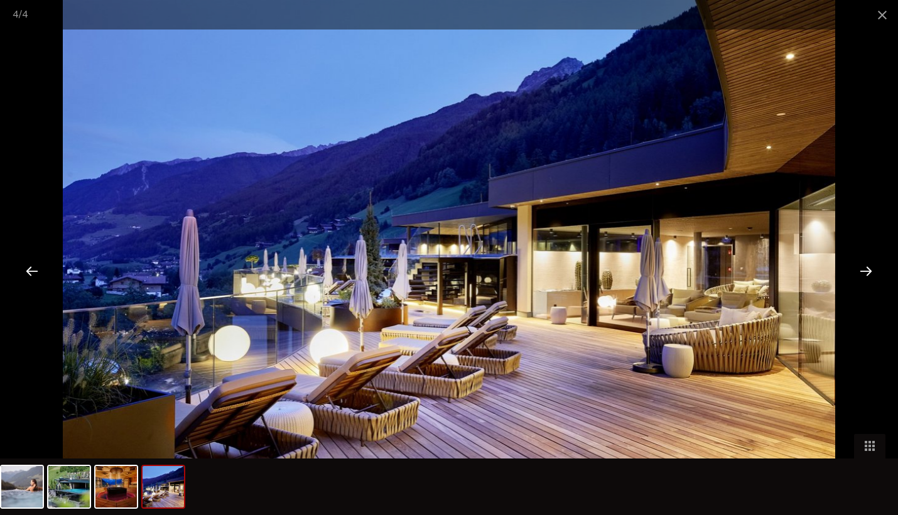
click at [858, 274] on div at bounding box center [865, 270] width 39 height 39
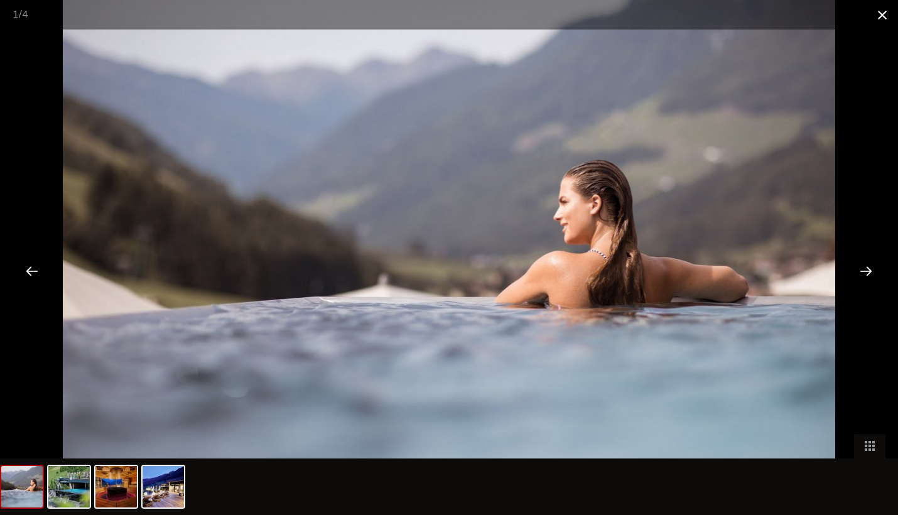
click at [877, 20] on span at bounding box center [882, 15] width 31 height 30
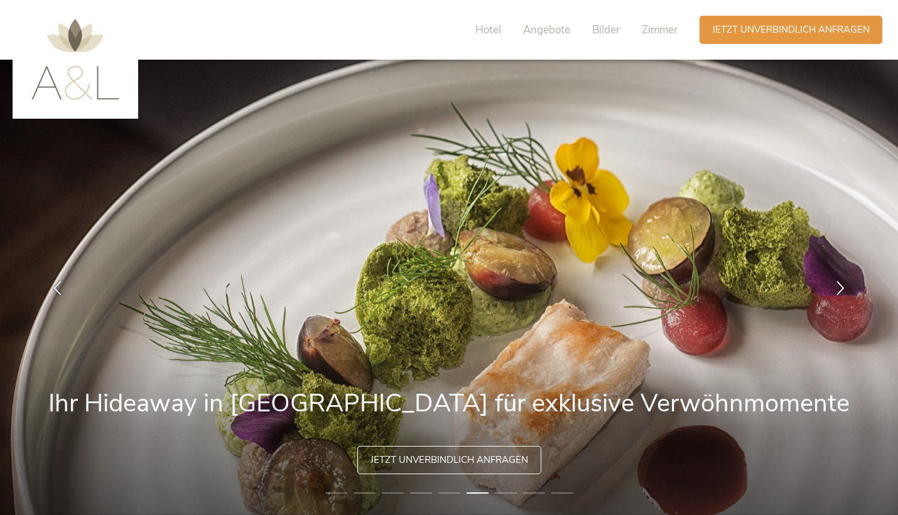
scroll to position [0, 0]
